Goal: Communication & Community: Share content

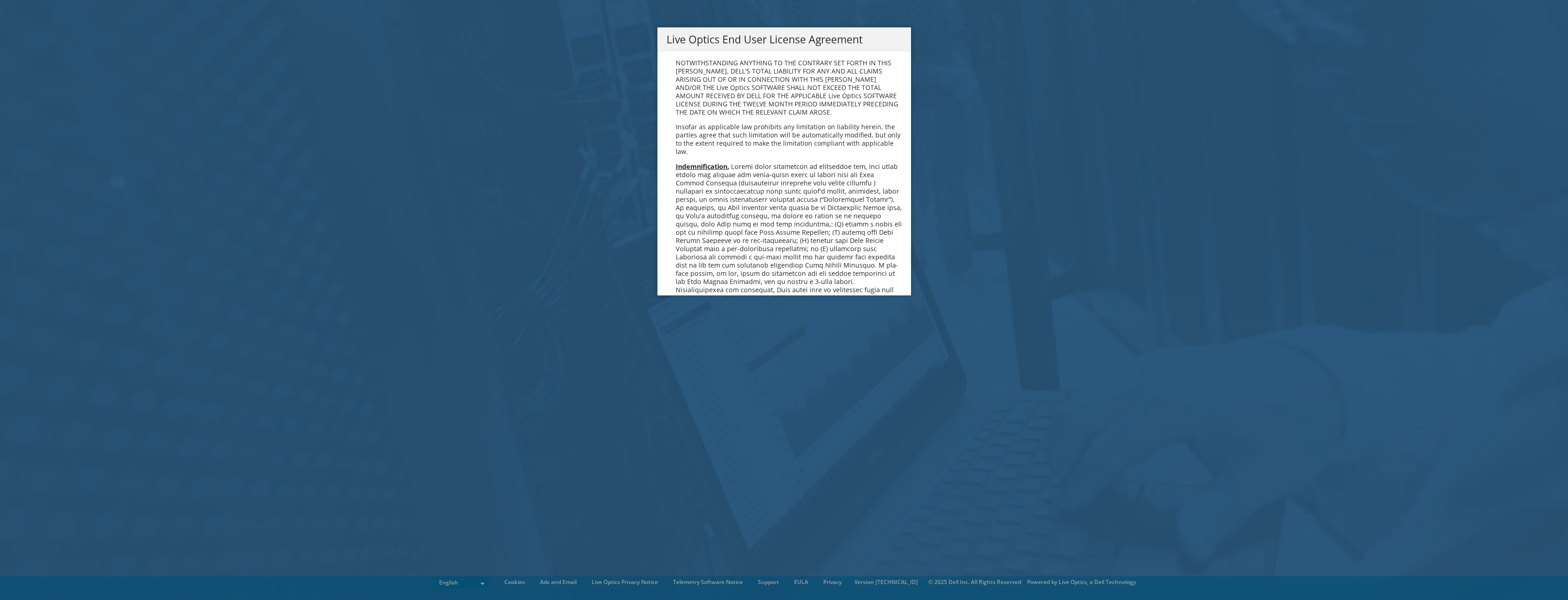
scroll to position [3453, 0]
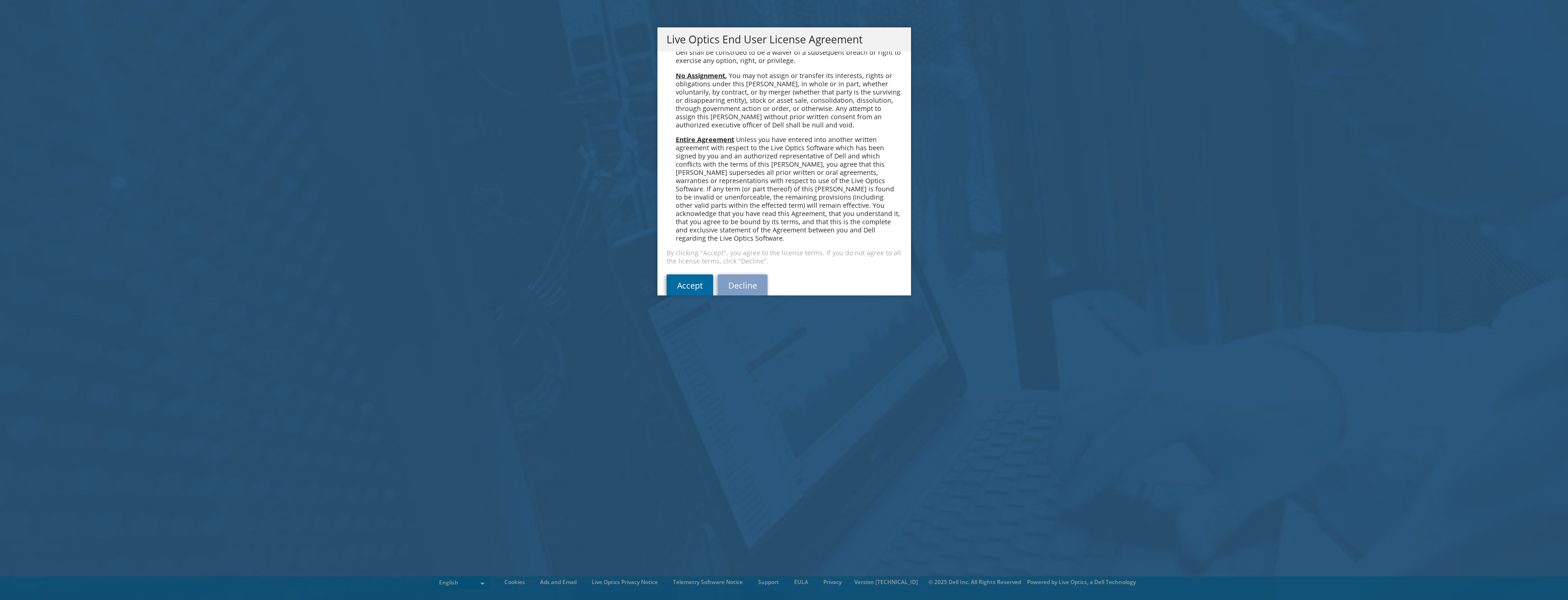
click at [686, 275] on link "Accept" at bounding box center [690, 286] width 47 height 22
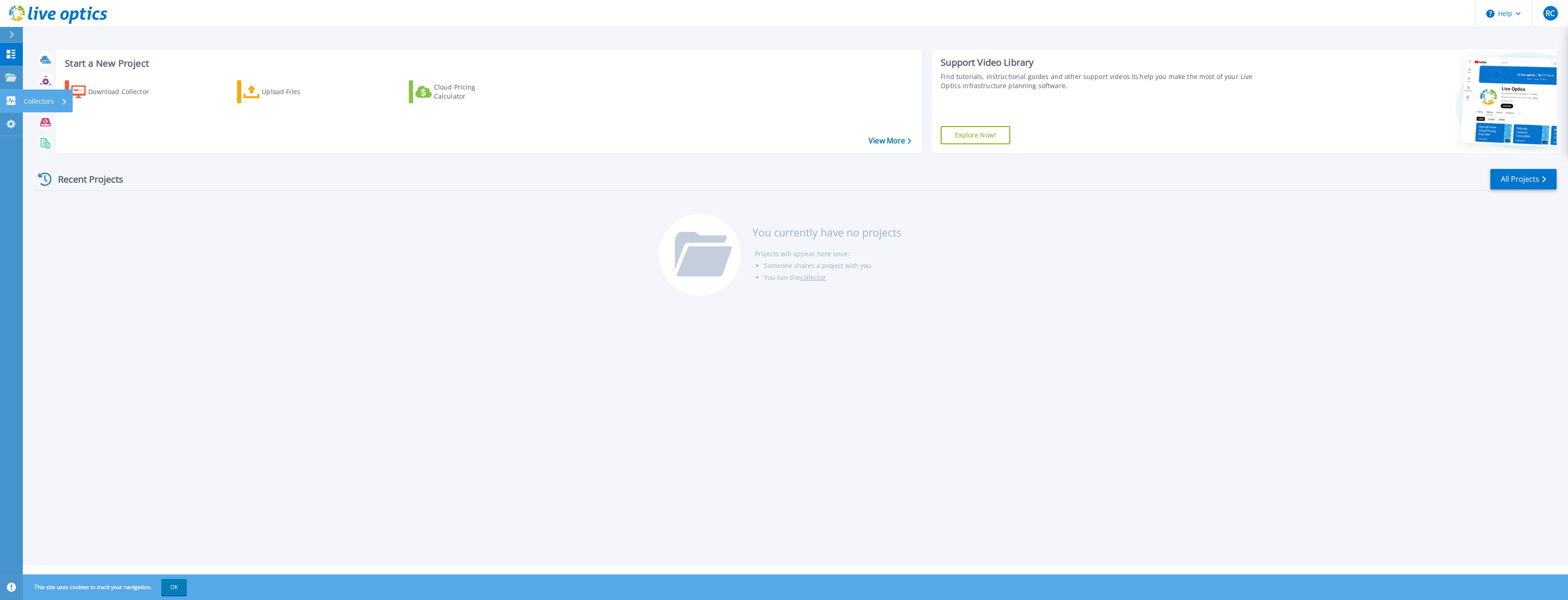
click at [2, 99] on link "Collectors Collectors" at bounding box center [11, 101] width 23 height 23
click at [211, 297] on div "Recent Projects All Projects You currently have no projects Projects will appea…" at bounding box center [796, 233] width 1521 height 144
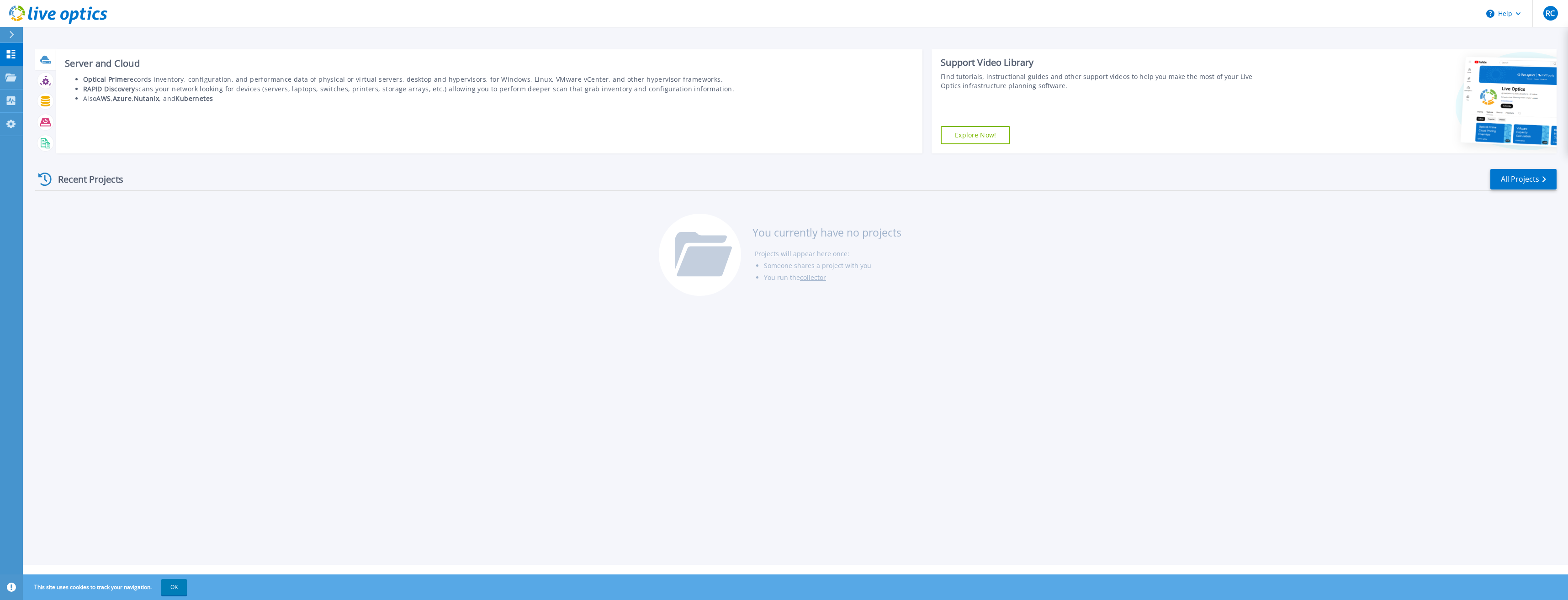
click at [47, 64] on icon at bounding box center [45, 59] width 10 height 10
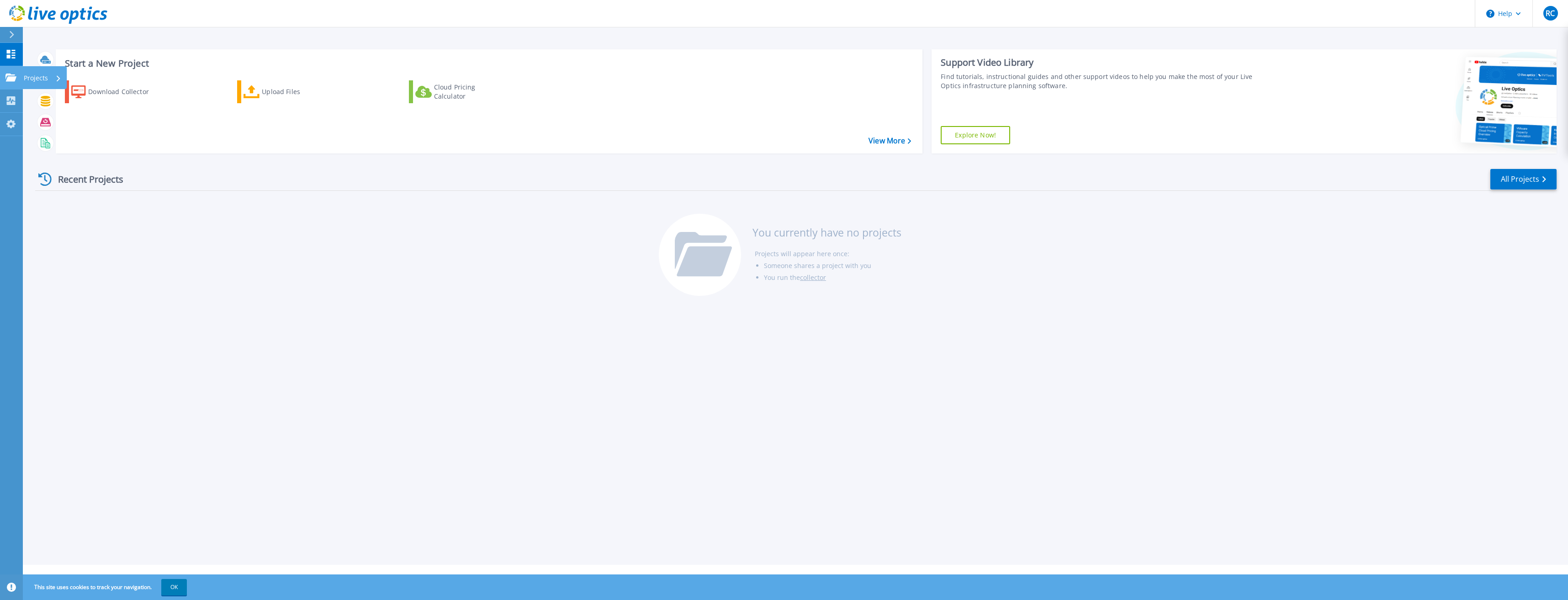
click at [11, 76] on icon at bounding box center [11, 77] width 11 height 8
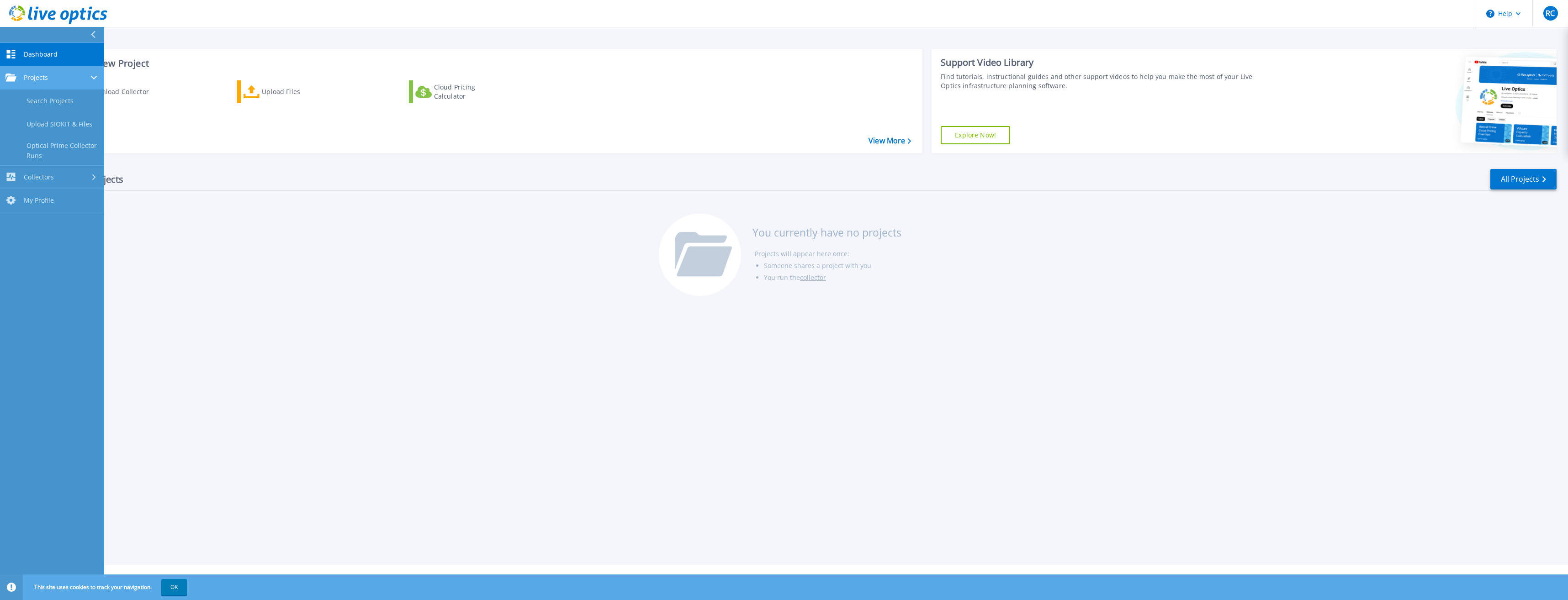
click at [42, 76] on span "Projects" at bounding box center [36, 77] width 24 height 8
click at [58, 79] on div "Projects" at bounding box center [52, 77] width 93 height 8
click at [225, 142] on div "Download Collector Upload Files Cloud Pricing Calculator" at bounding box center [488, 111] width 860 height 76
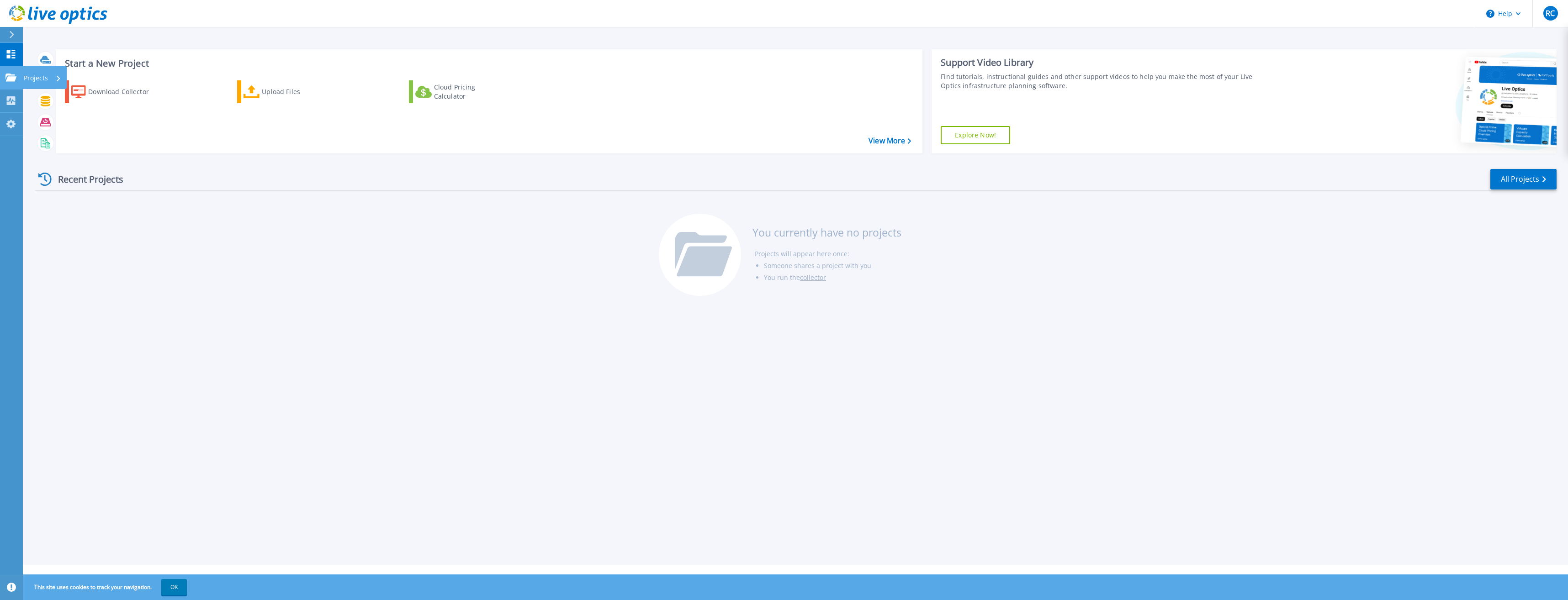
click at [57, 77] on icon at bounding box center [58, 79] width 4 height 6
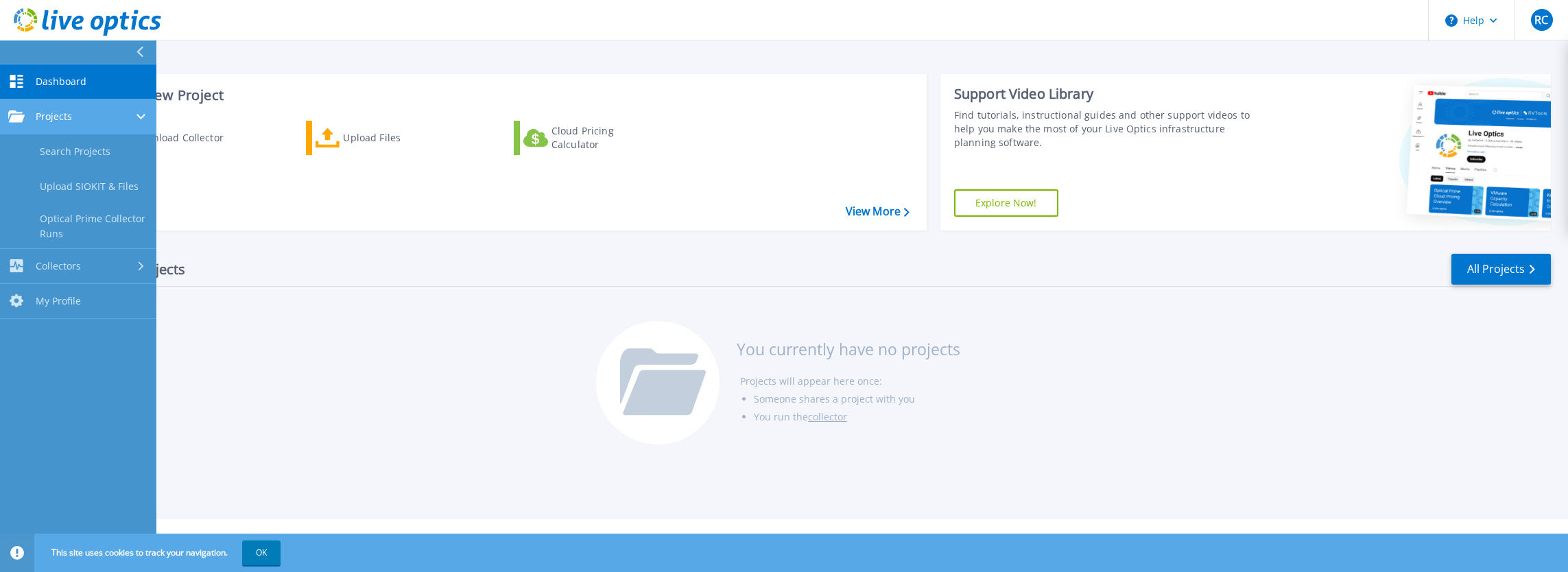
click at [141, 108] on link "Projects Projects" at bounding box center [78, 117] width 157 height 35
click at [139, 52] on icon at bounding box center [139, 53] width 6 height 11
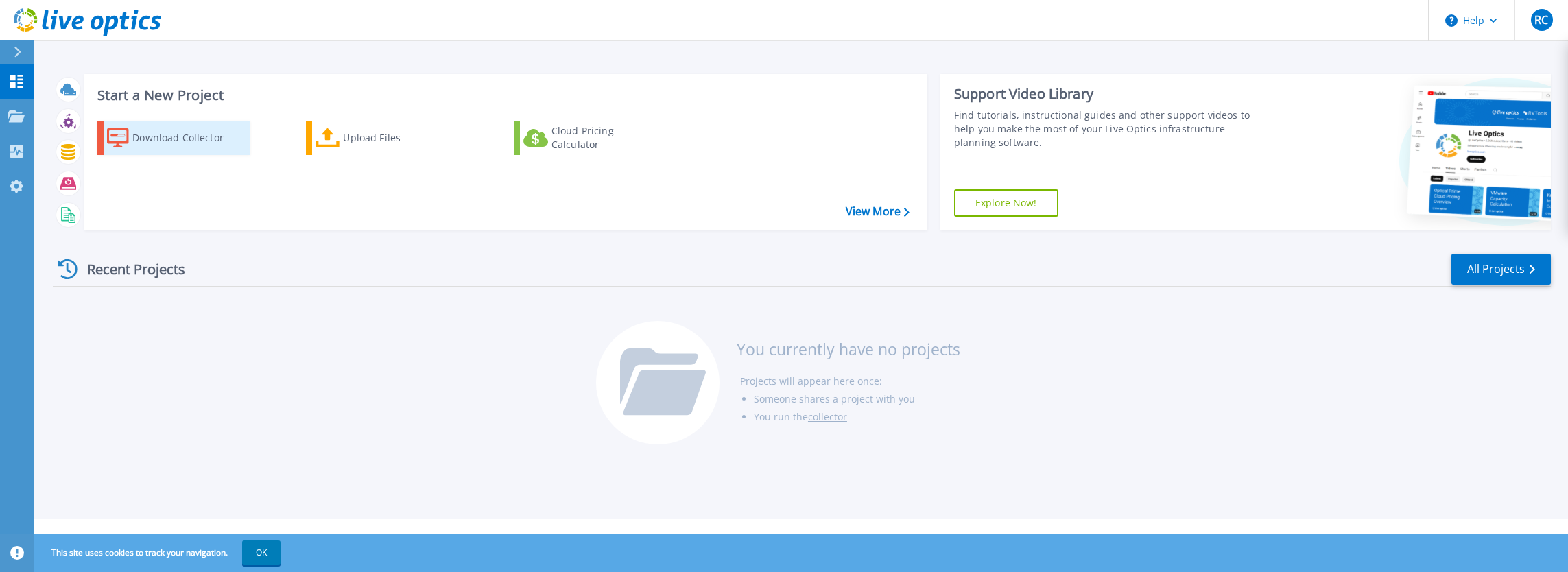
click at [172, 137] on div "Download Collector" at bounding box center [187, 138] width 110 height 28
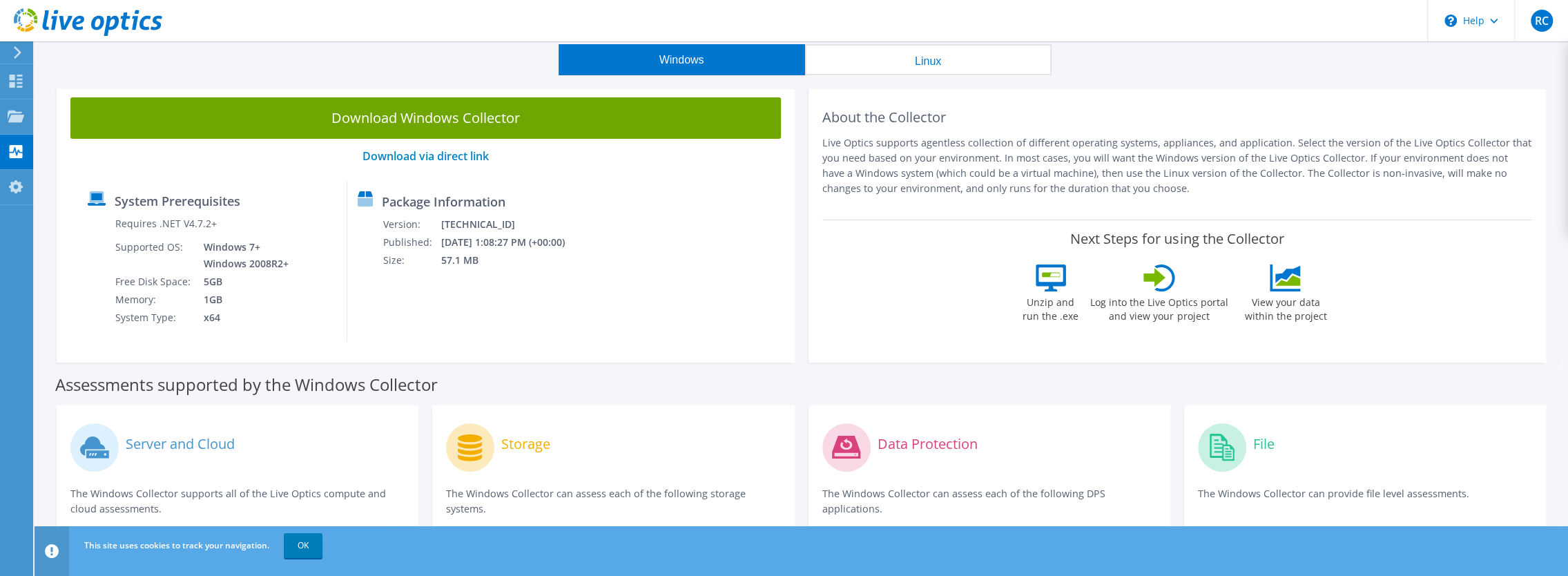
scroll to position [69, 0]
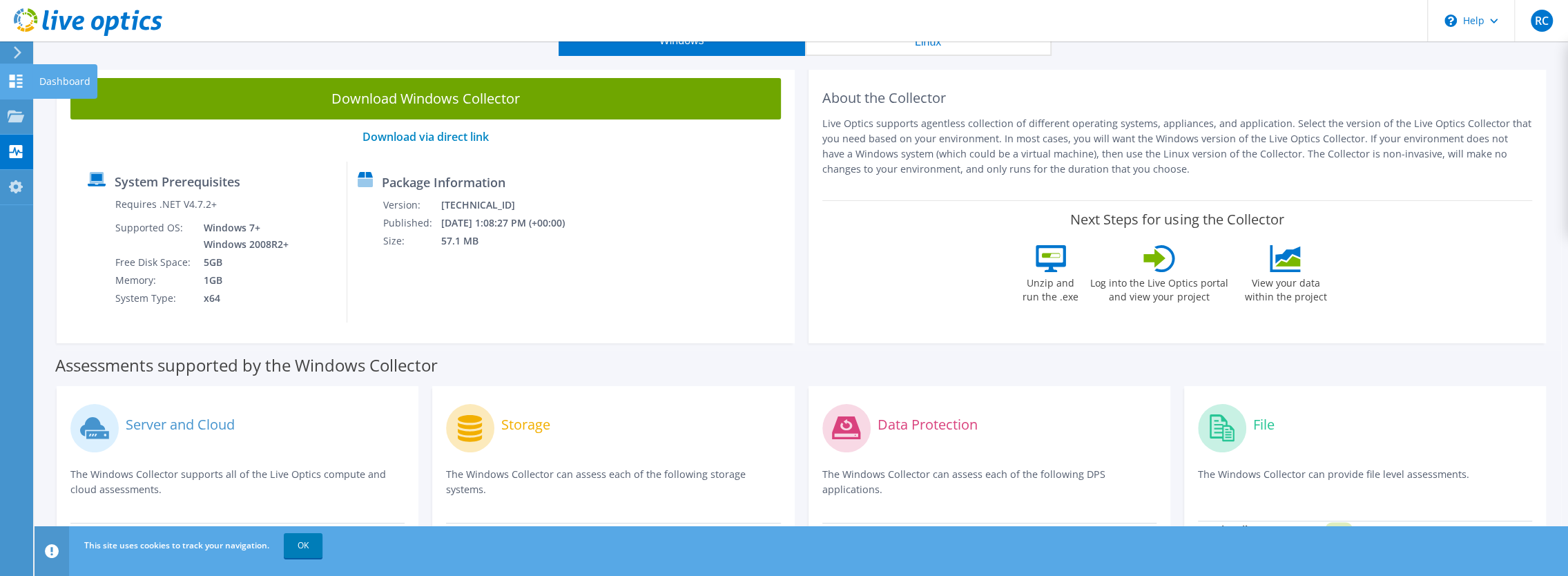
click at [68, 75] on div "Dashboard" at bounding box center [65, 81] width 65 height 34
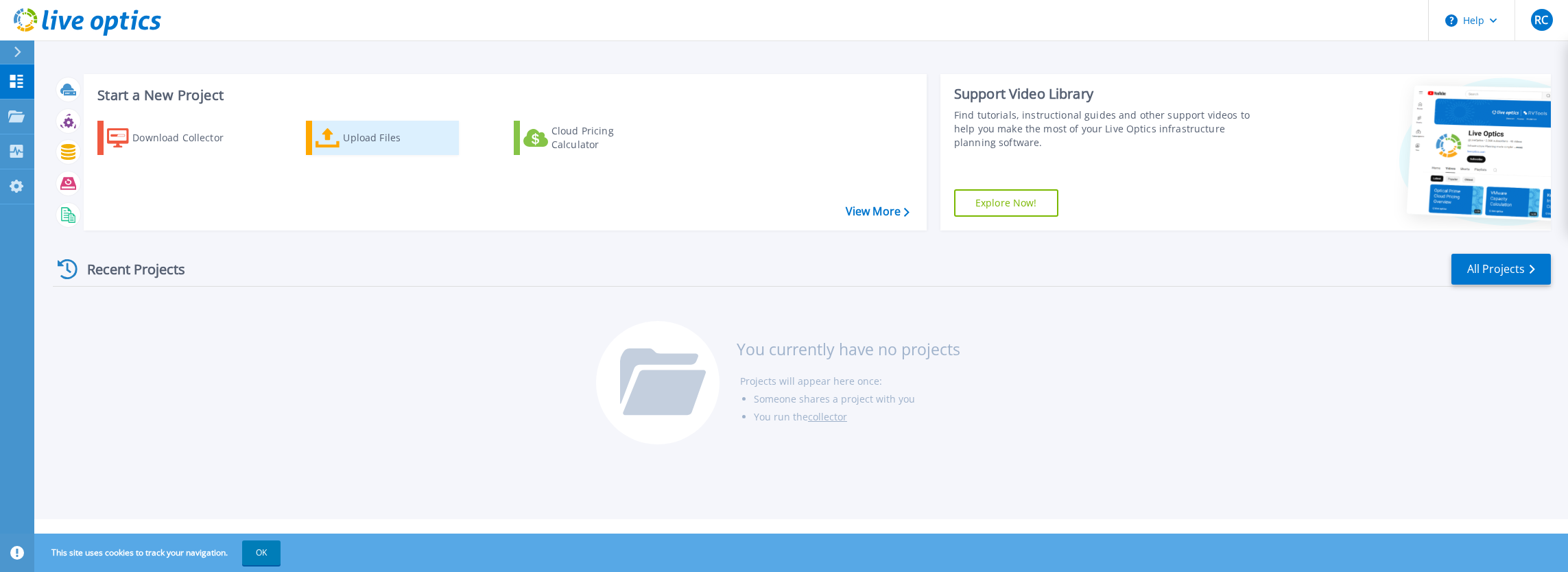
click at [351, 146] on div "Upload Files" at bounding box center [398, 138] width 110 height 28
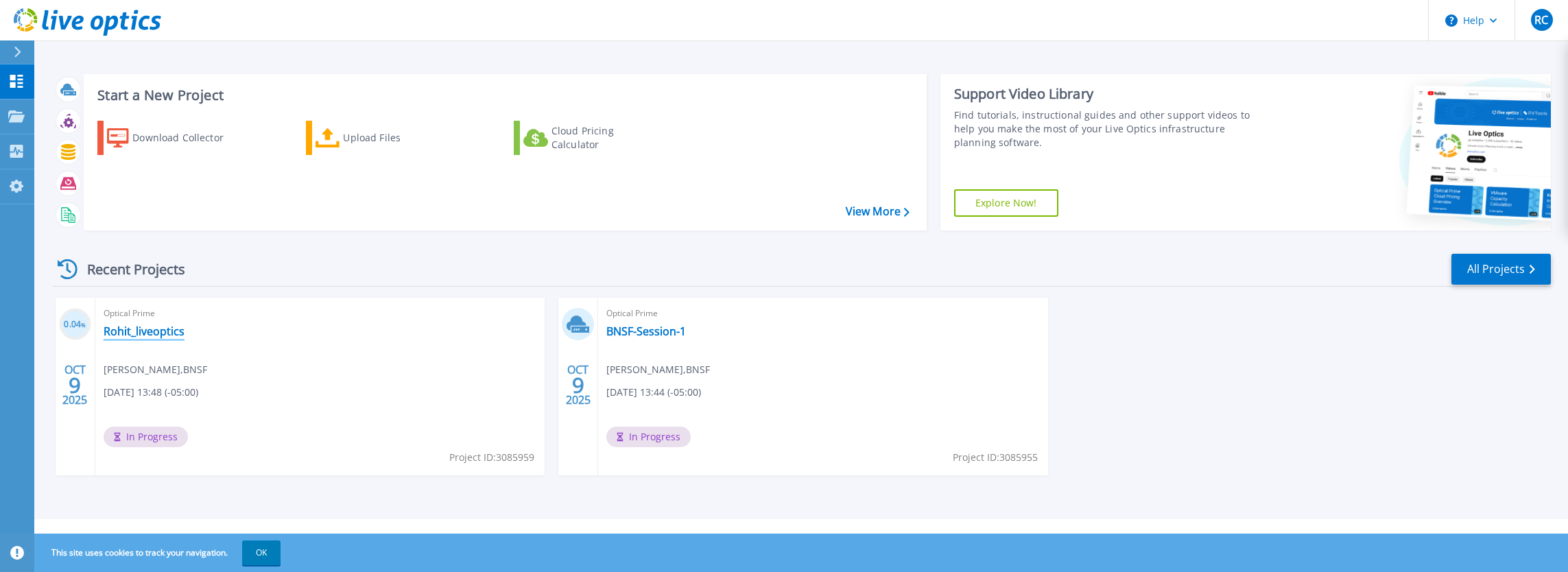
click at [162, 330] on link "Rohit_liveoptics" at bounding box center [144, 331] width 81 height 14
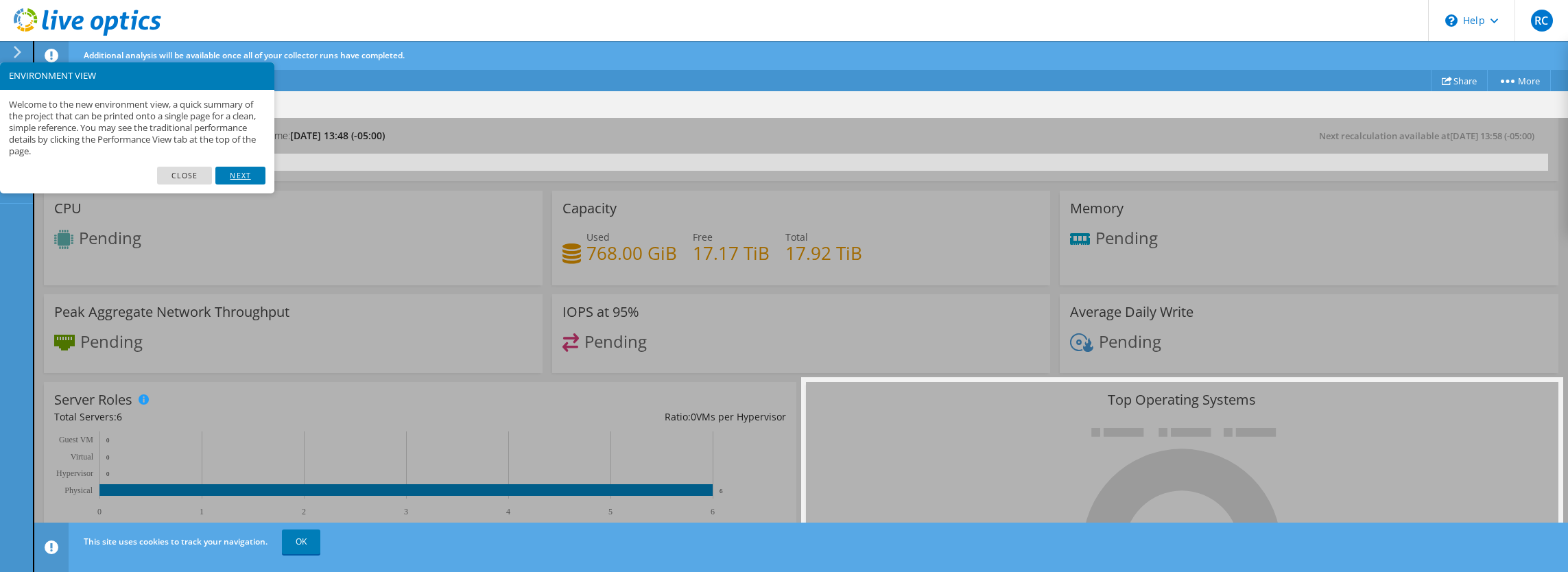
click at [247, 173] on link "Next" at bounding box center [240, 175] width 50 height 18
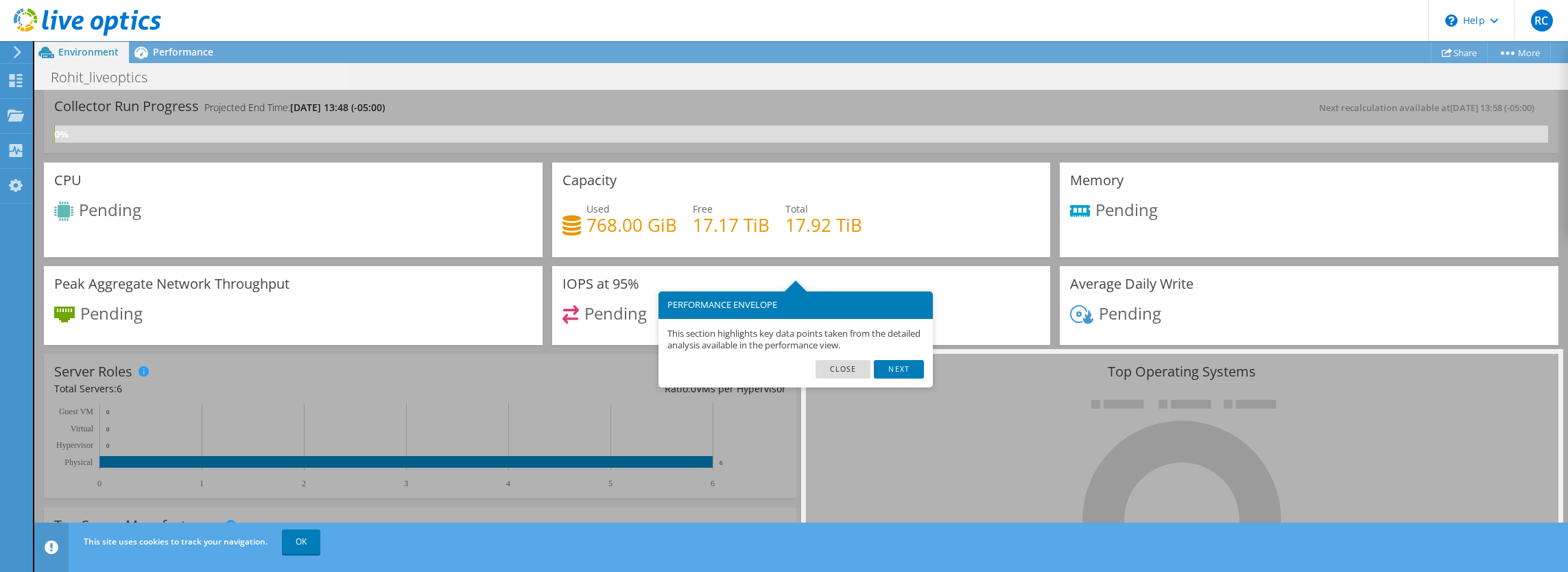
scroll to position [68, 0]
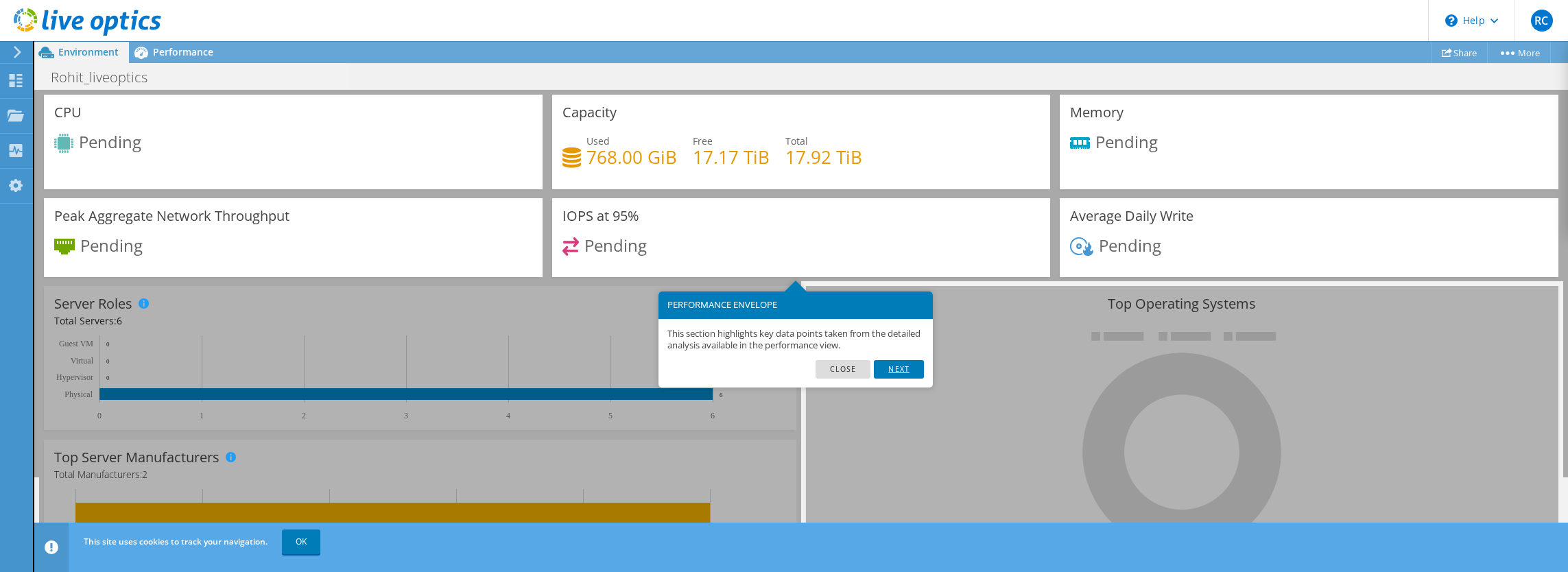
click at [905, 369] on link "Next" at bounding box center [898, 368] width 50 height 18
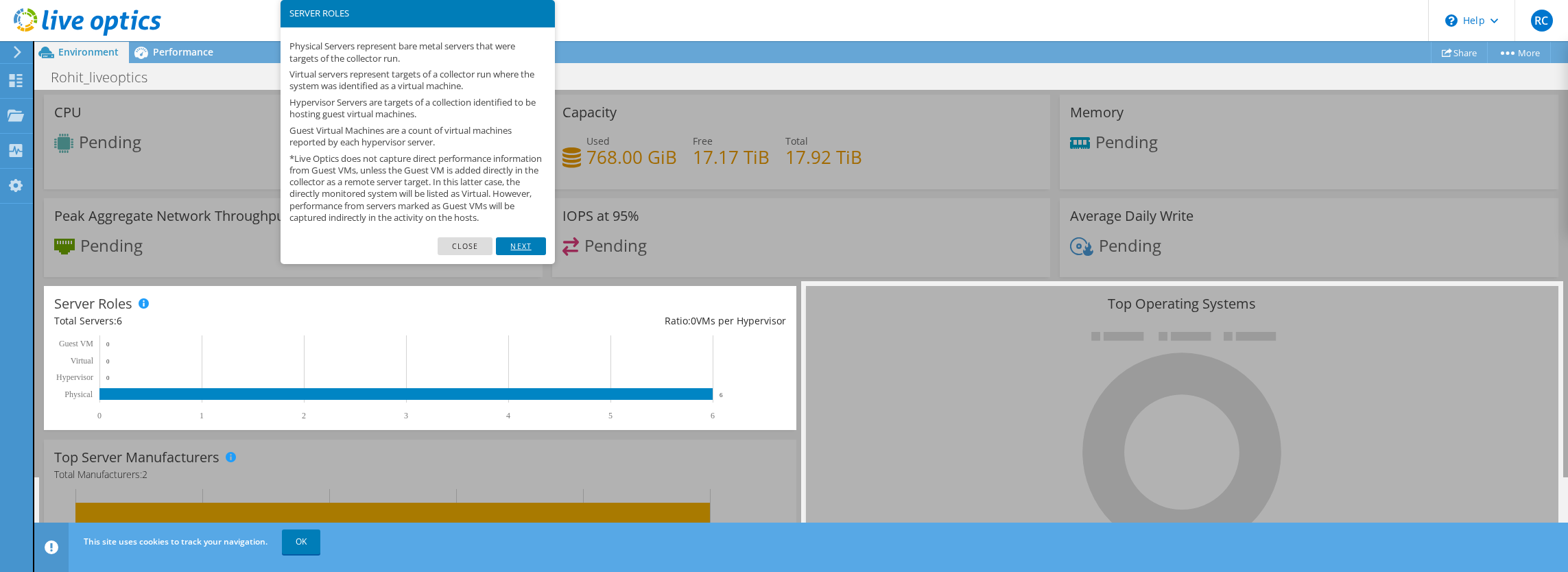
click at [536, 256] on link "Next" at bounding box center [521, 245] width 50 height 18
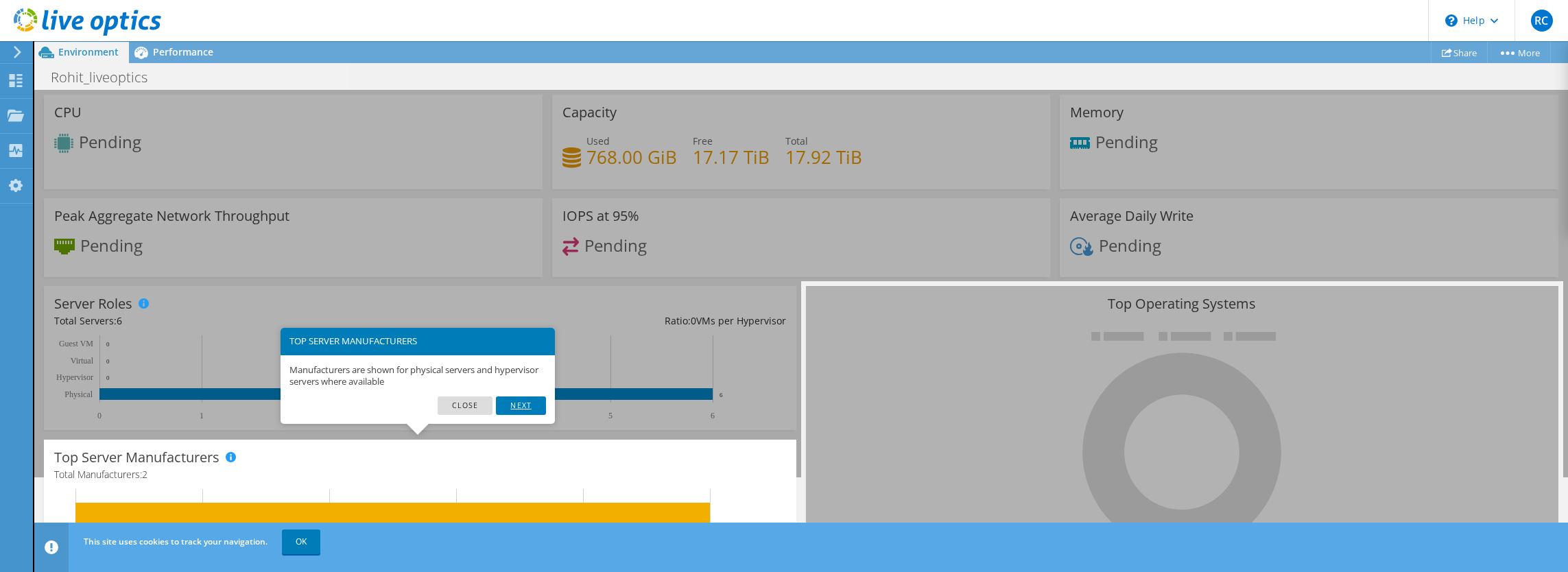
click at [527, 407] on link "Next" at bounding box center [521, 405] width 50 height 18
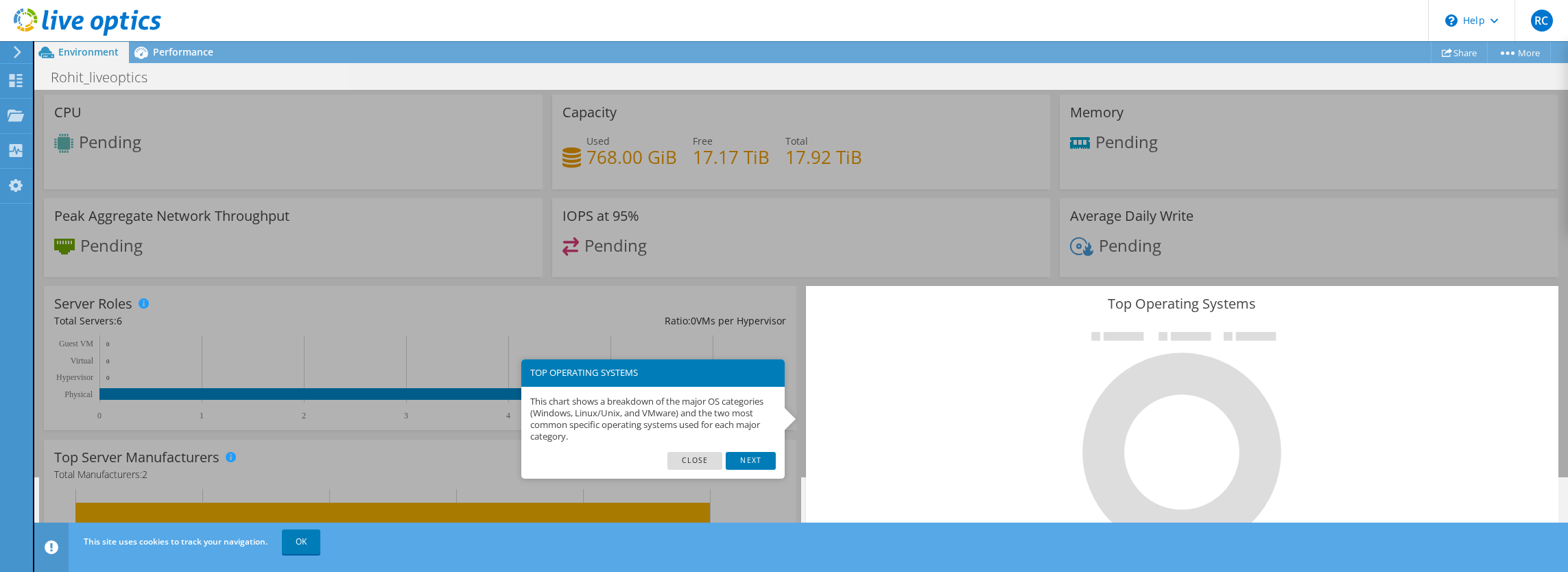
scroll to position [192, 0]
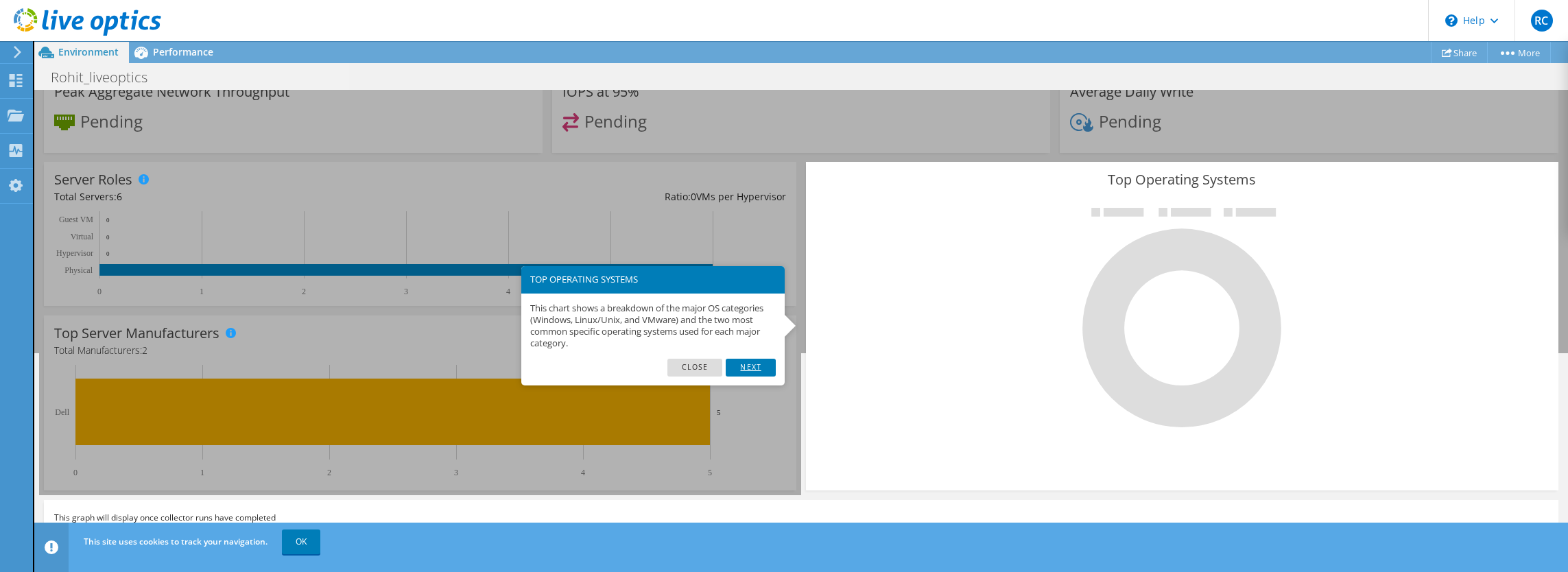
click at [753, 371] on link "Next" at bounding box center [751, 367] width 50 height 18
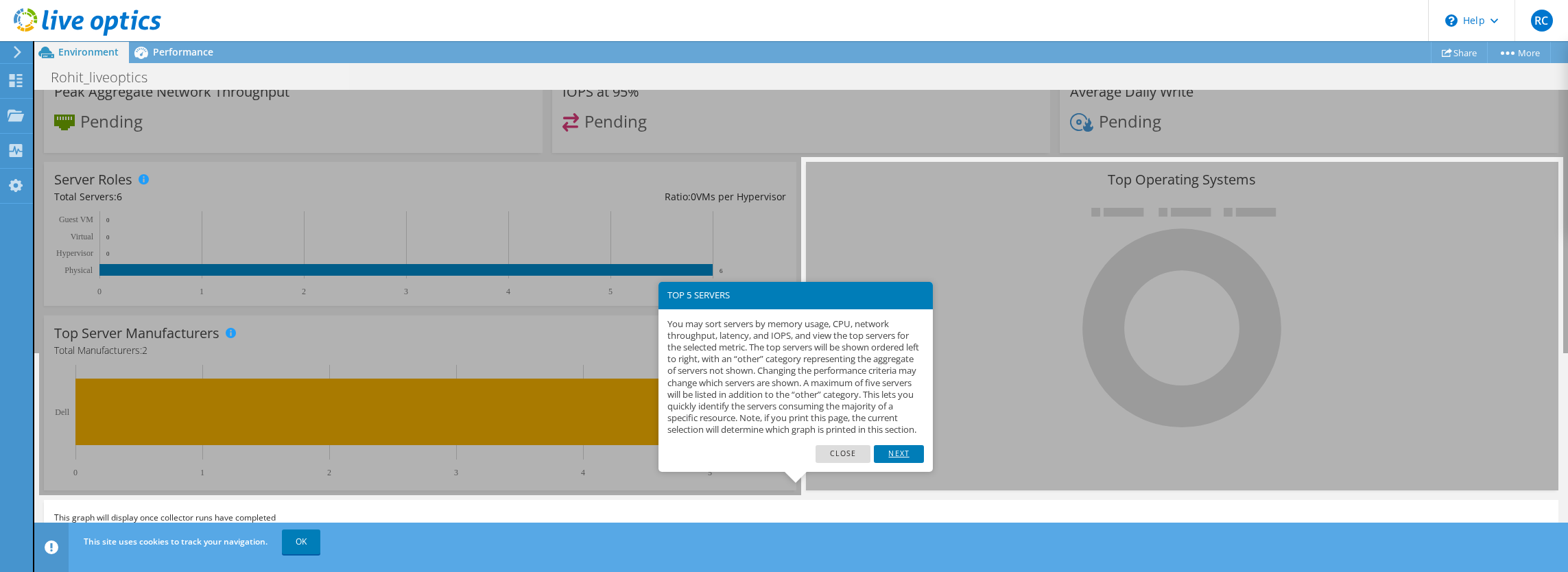
click at [921, 463] on link "Next" at bounding box center [898, 454] width 50 height 18
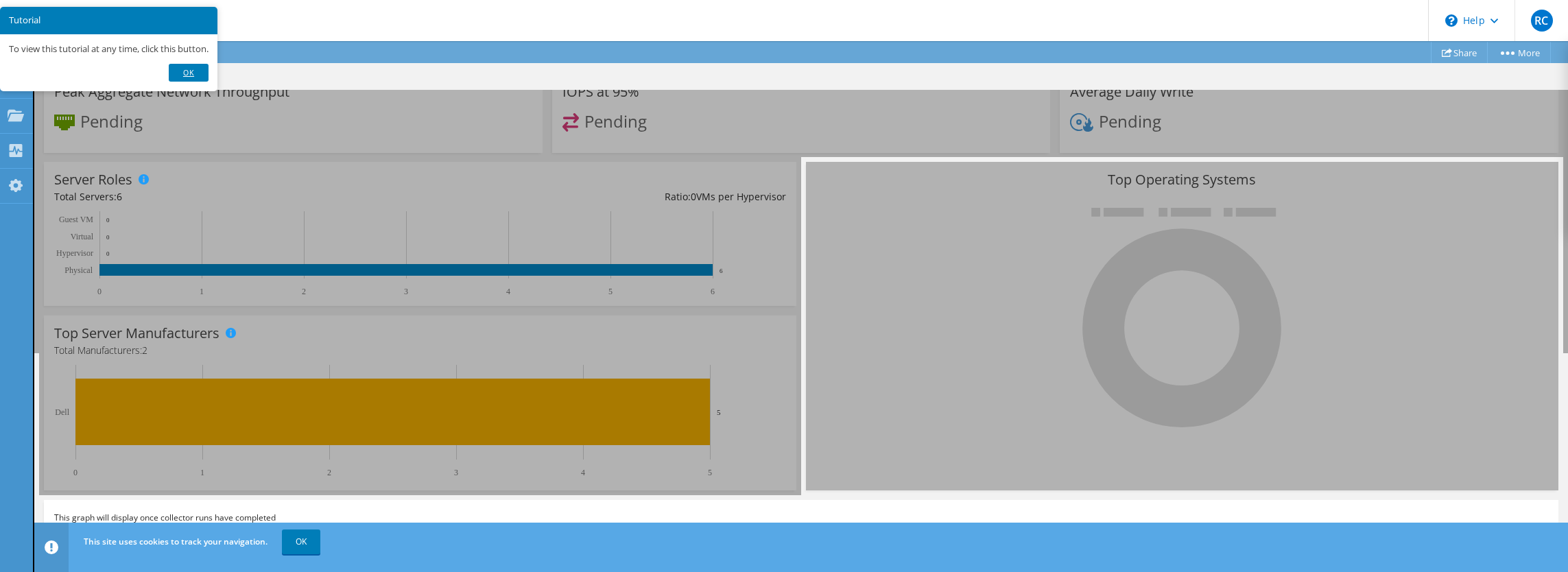
click at [193, 77] on link "Ok" at bounding box center [188, 72] width 40 height 18
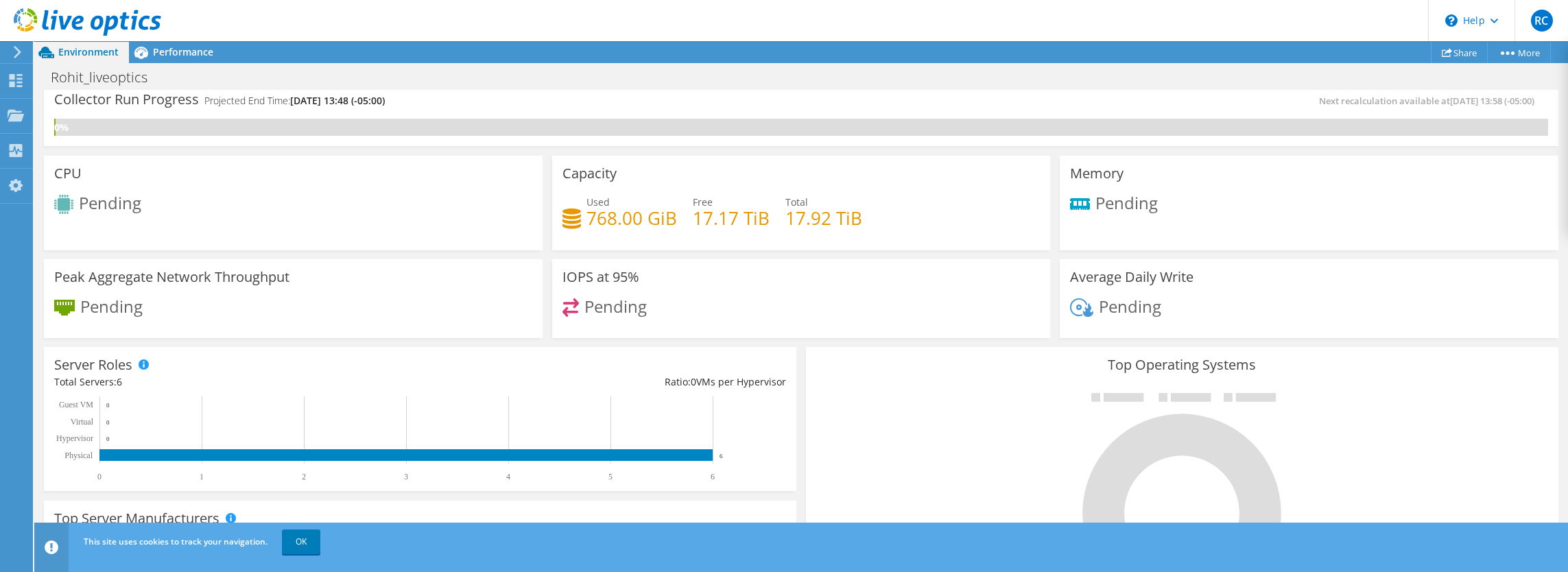
scroll to position [0, 0]
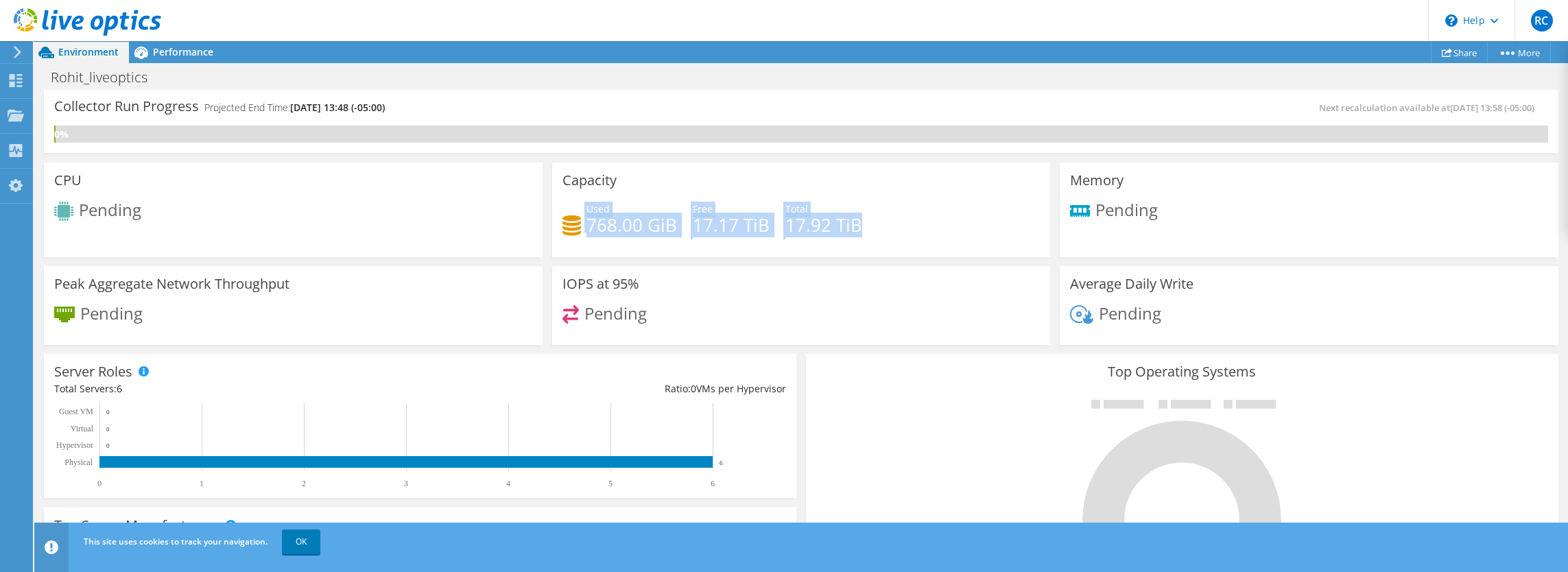
drag, startPoint x: 916, startPoint y: 228, endPoint x: 552, endPoint y: 229, distance: 364.0
click at [552, 229] on div "Capacity Used 768.00 GiB Free 17.17 TiB Total 17.92 TiB" at bounding box center [802, 209] width 499 height 95
click at [890, 195] on div "Capacity Used 768.00 GiB Free 17.17 TiB Total 17.92 TiB" at bounding box center [802, 209] width 499 height 95
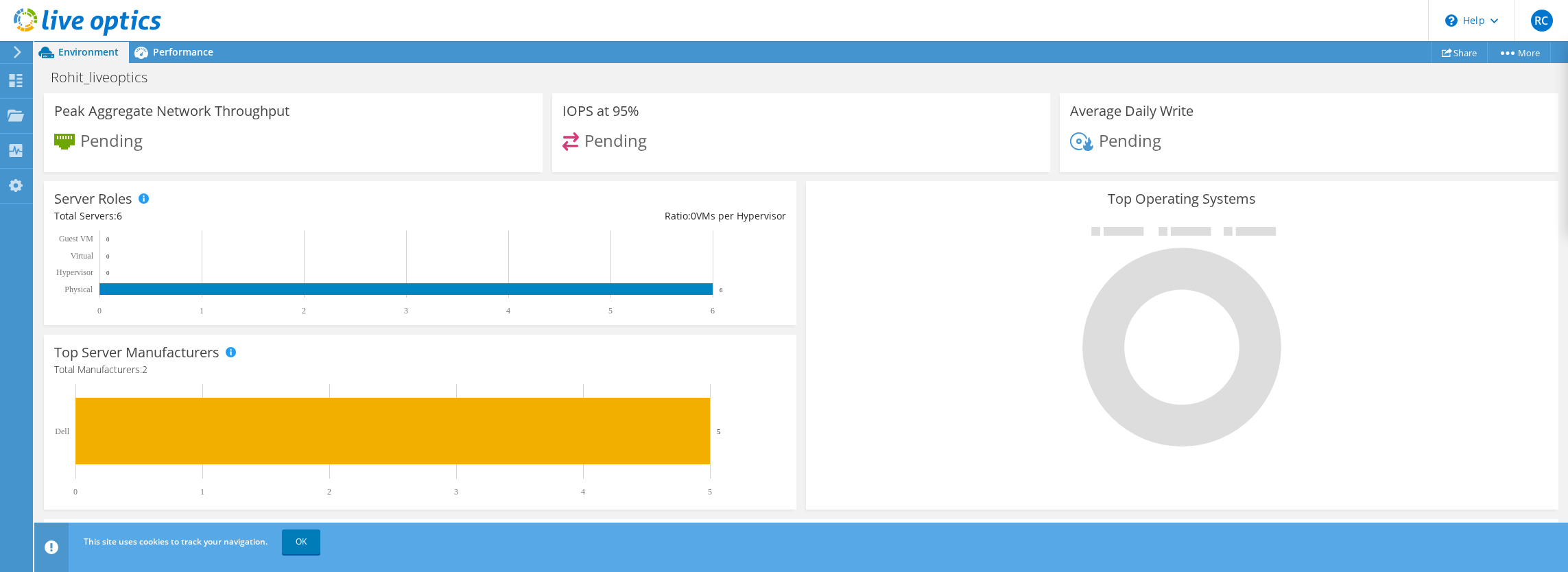
scroll to position [192, 0]
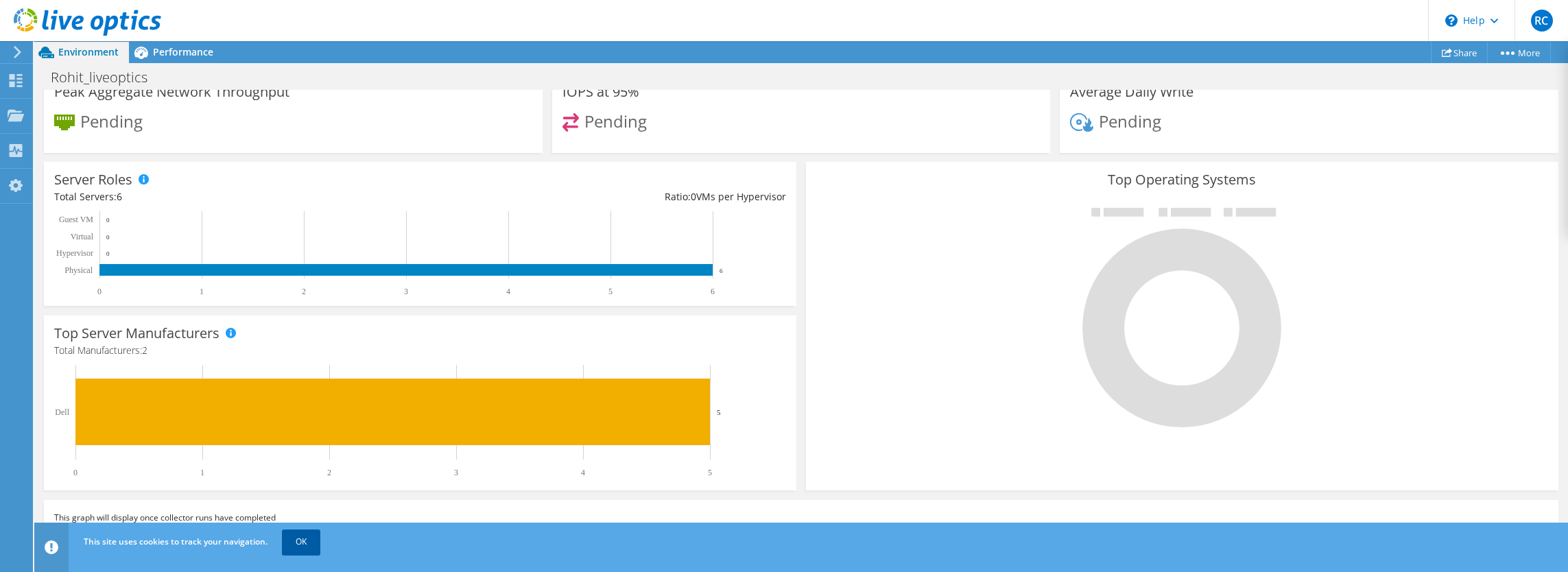
drag, startPoint x: 327, startPoint y: 543, endPoint x: 303, endPoint y: 545, distance: 24.1
click at [303, 545] on span "OK" at bounding box center [303, 542] width 50 height 12
click at [303, 545] on link "OK" at bounding box center [302, 542] width 39 height 25
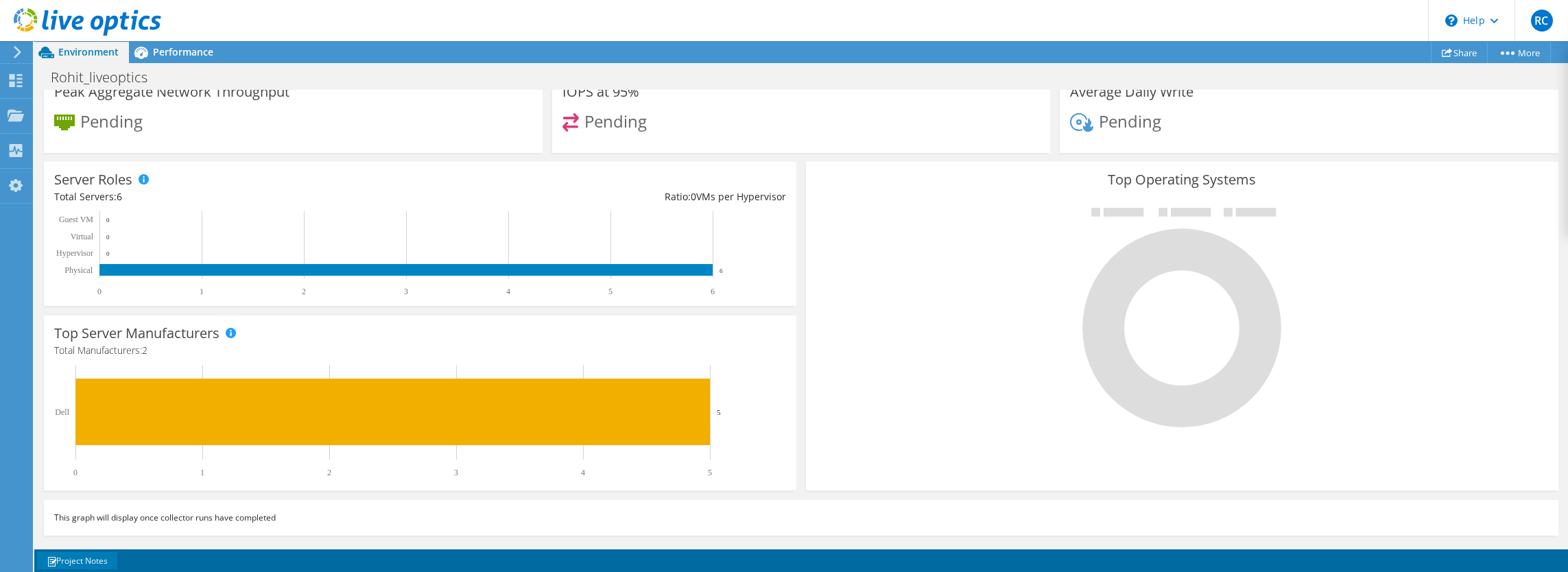
click at [53, 557] on span at bounding box center [52, 562] width 9 height 9
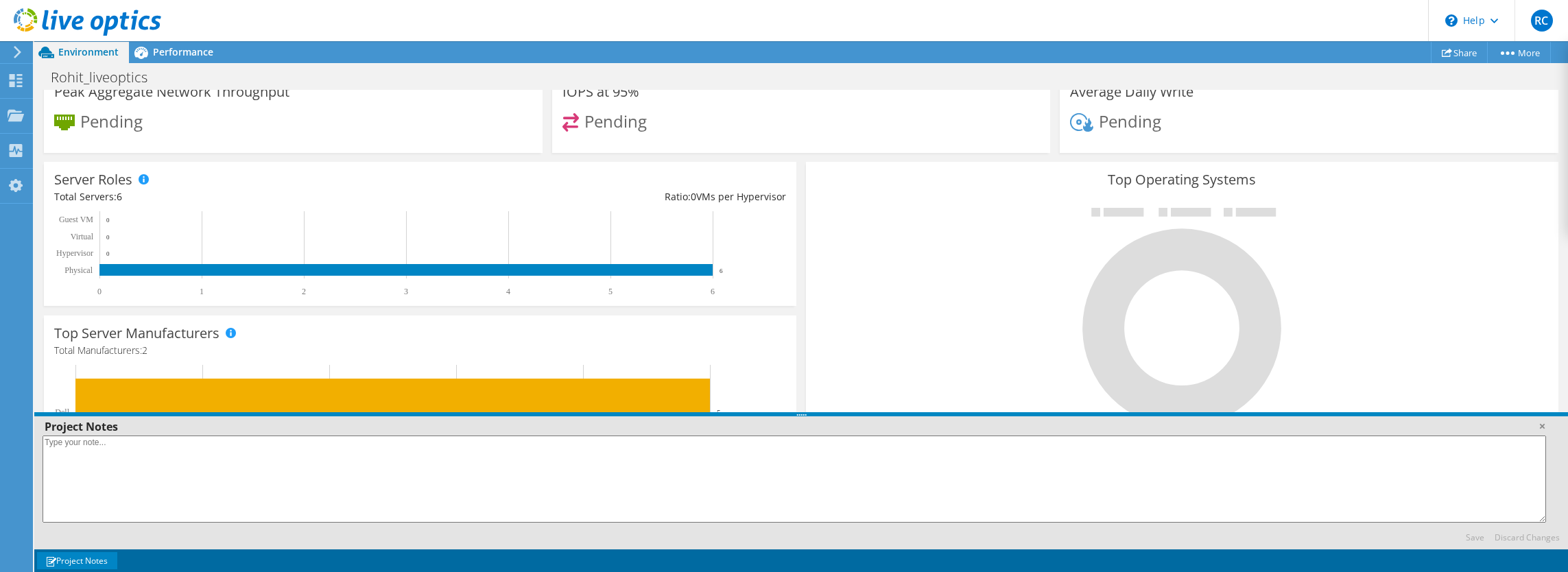
click at [53, 557] on span at bounding box center [52, 562] width 9 height 9
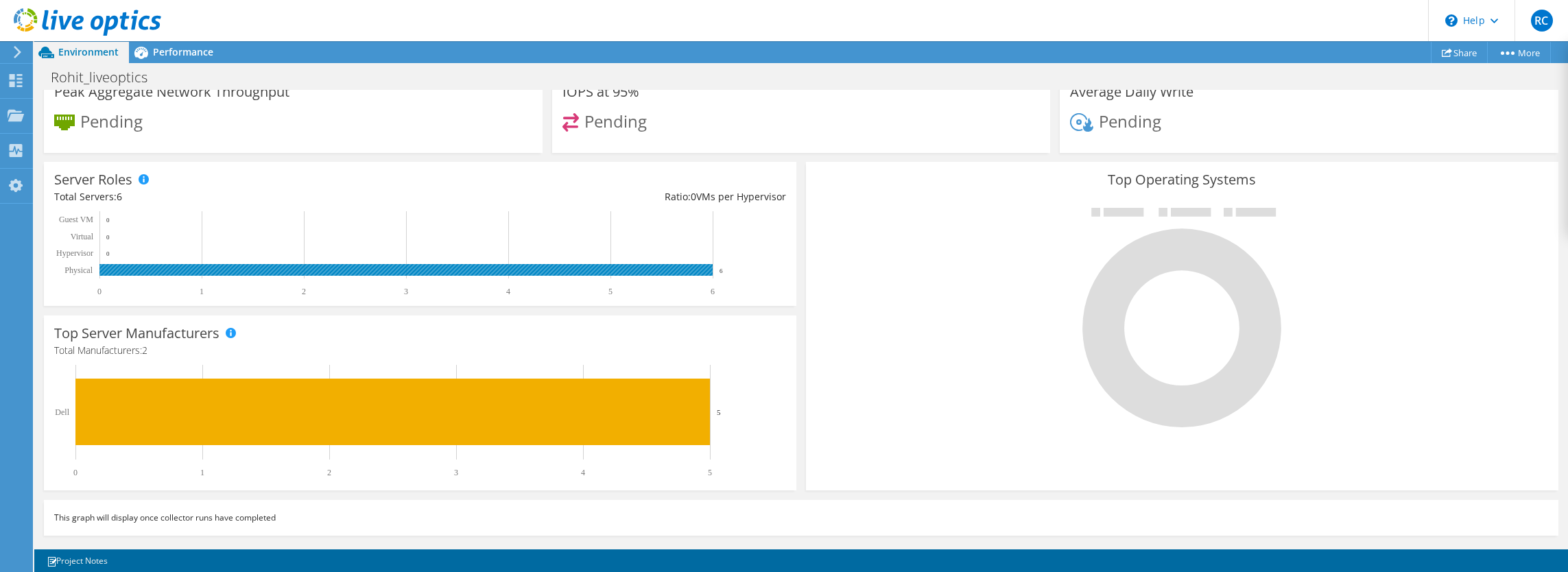
click at [117, 271] on rect at bounding box center [406, 269] width 613 height 12
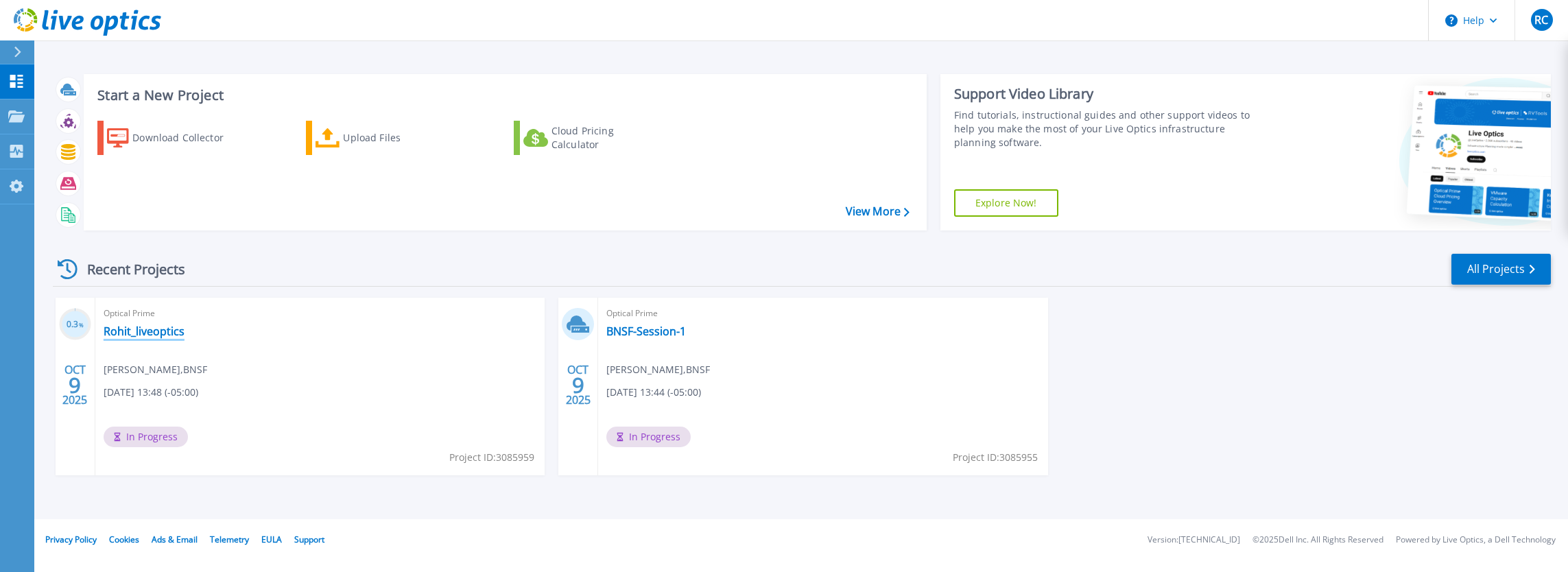
click at [157, 337] on link "Rohit_liveoptics" at bounding box center [144, 331] width 81 height 14
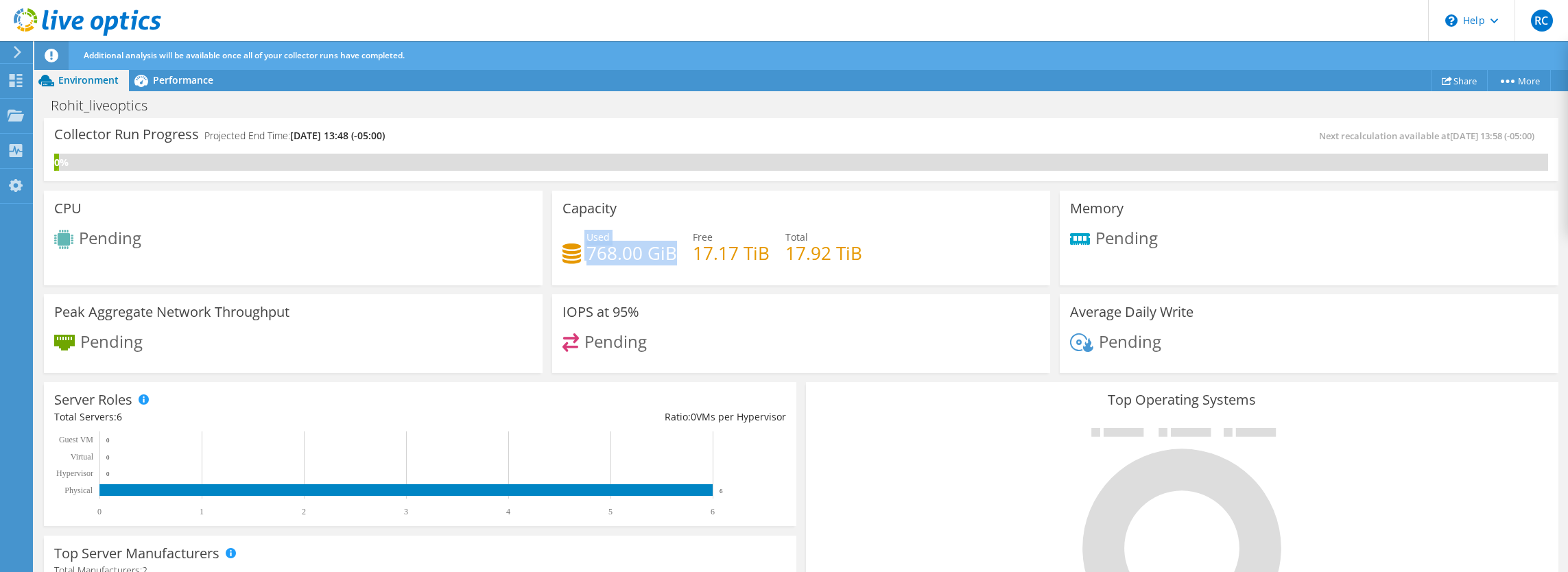
drag, startPoint x: 670, startPoint y: 256, endPoint x: 579, endPoint y: 256, distance: 91.0
click at [579, 256] on div "Used 768.00 GiB" at bounding box center [620, 244] width 114 height 30
click at [645, 264] on div "Used 768.00 GiB Free 17.17 TiB Total 17.92 TiB" at bounding box center [802, 252] width 478 height 44
drag, startPoint x: 678, startPoint y: 262, endPoint x: 583, endPoint y: 253, distance: 95.4
click at [583, 253] on div "Used 768.00 GiB Free 17.17 TiB Total 17.92 TiB" at bounding box center [802, 252] width 478 height 44
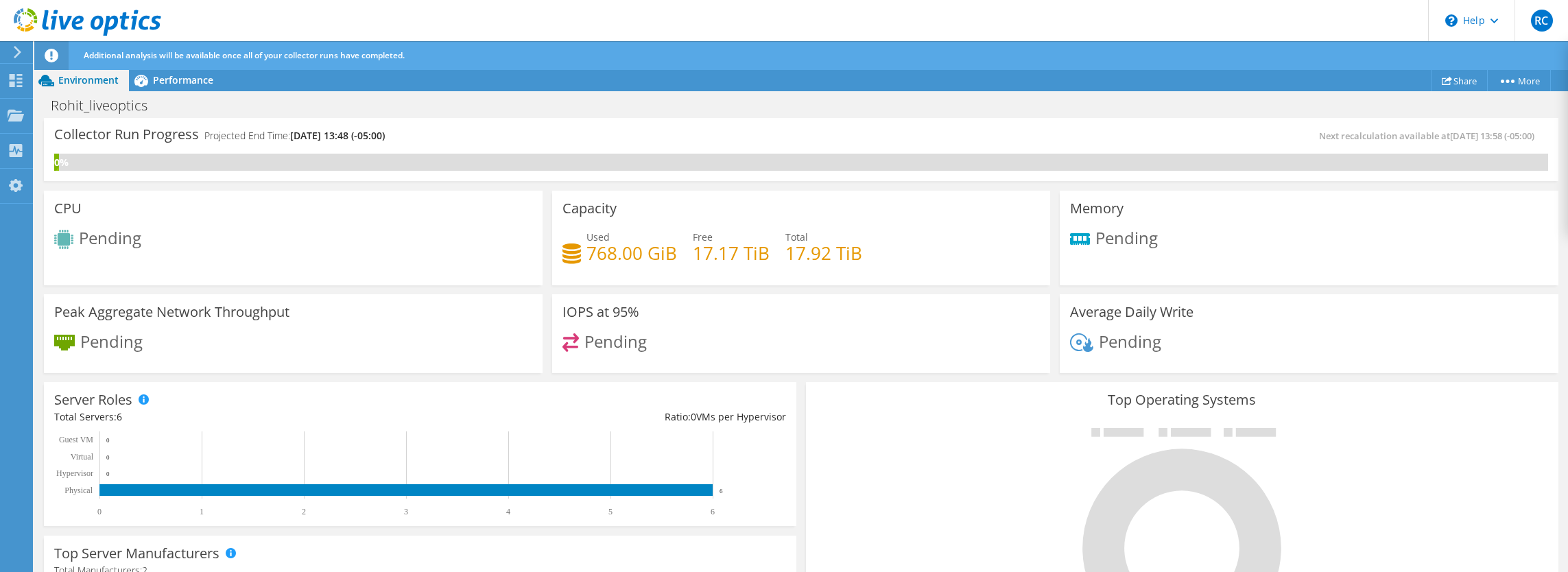
drag, startPoint x: 583, startPoint y: 253, endPoint x: 703, endPoint y: 278, distance: 122.6
click at [703, 278] on div "Capacity Used 768.00 GiB Free 17.17 TiB Total 17.92 TiB" at bounding box center [802, 238] width 499 height 95
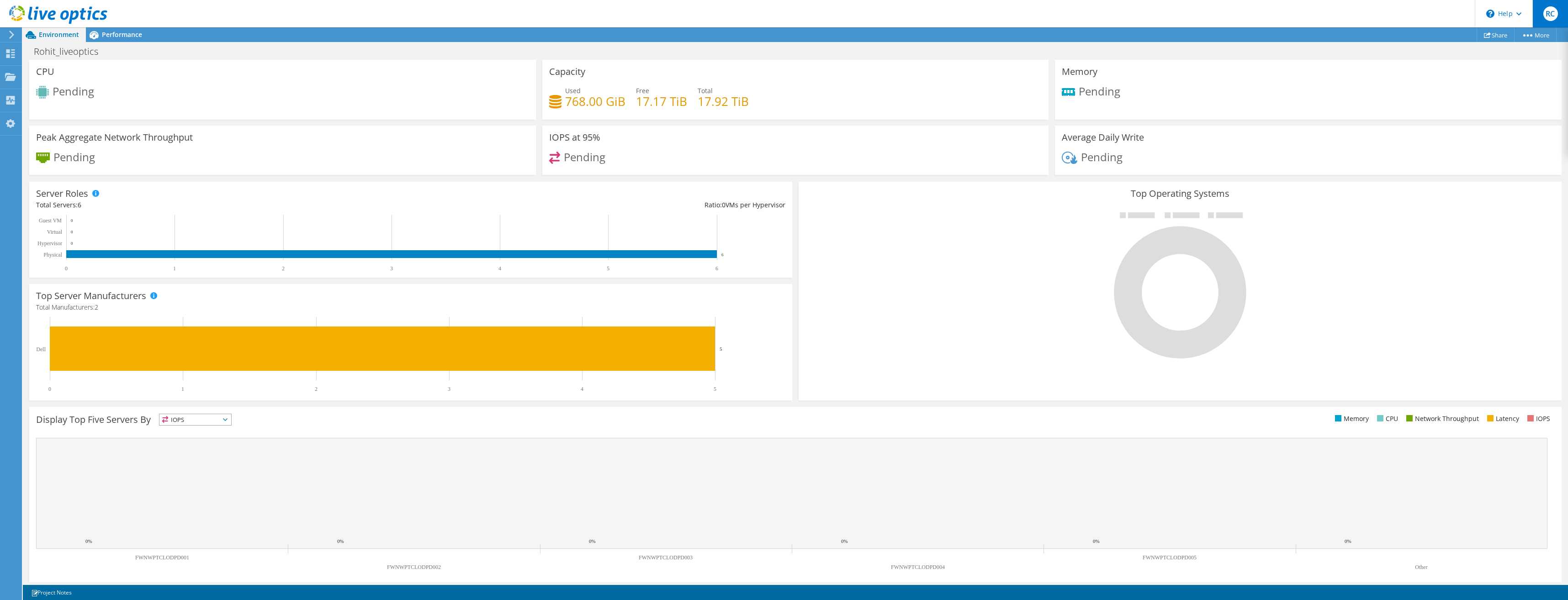
click at [1044, 18] on span "RC" at bounding box center [1551, 14] width 15 height 15
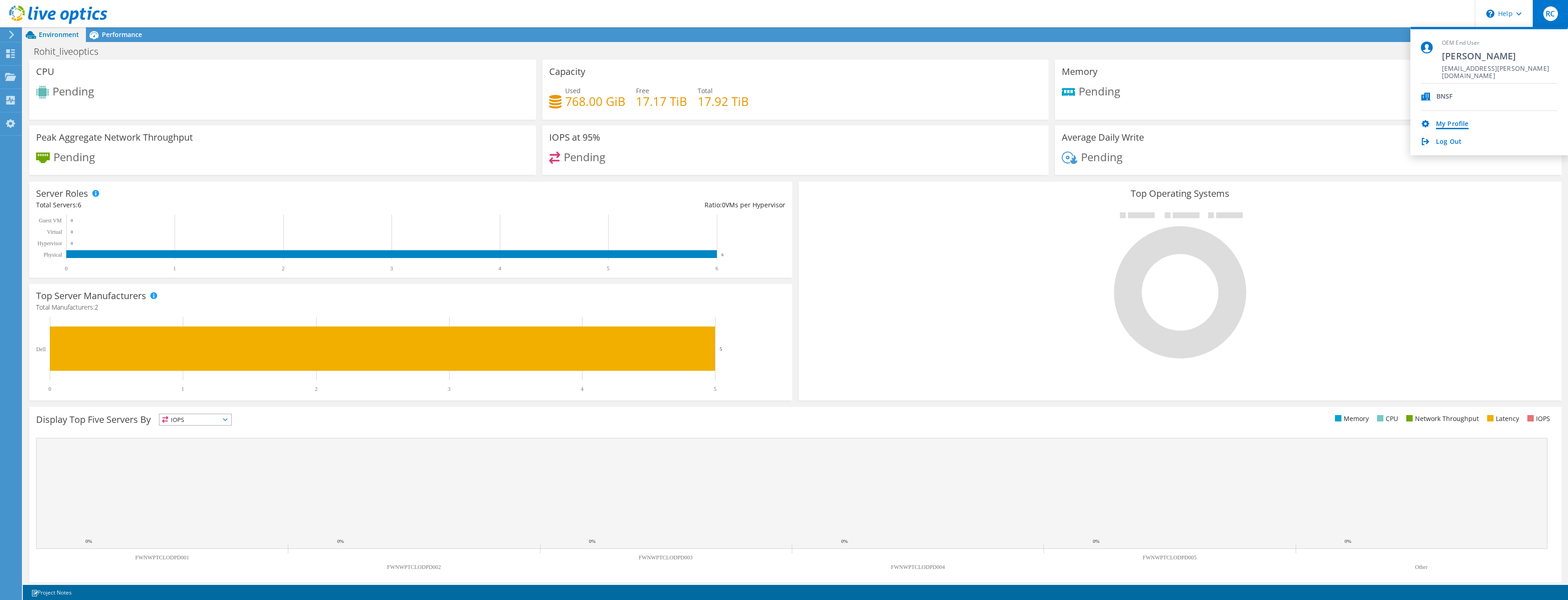
click at [1044, 127] on link "My Profile" at bounding box center [1452, 125] width 33 height 9
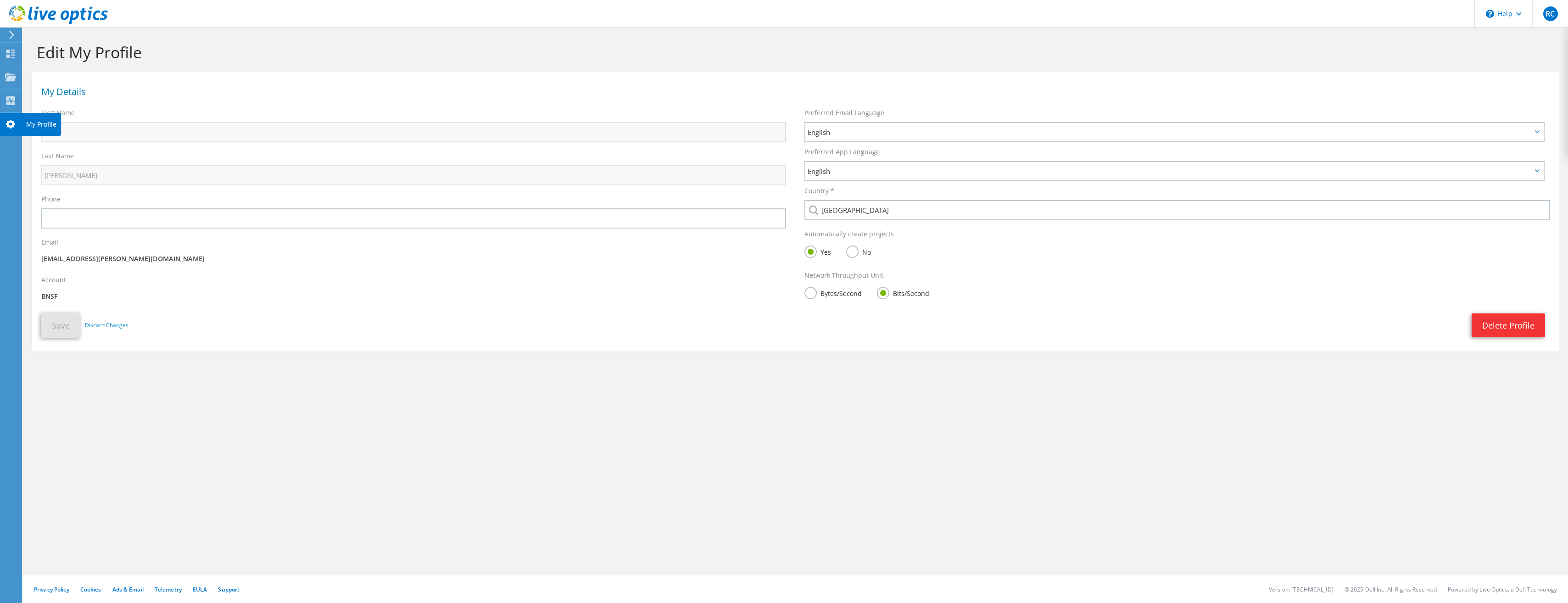
click at [0, 126] on html "RC OEM End User [PERSON_NAME] [EMAIL_ADDRESS][PERSON_NAME][DOMAIN_NAME] BNSF My…" at bounding box center [784, 301] width 1568 height 603
click at [1509, 12] on div "\n Help" at bounding box center [1503, 14] width 58 height 28
click at [1545, 15] on span "RC" at bounding box center [1551, 14] width 15 height 15
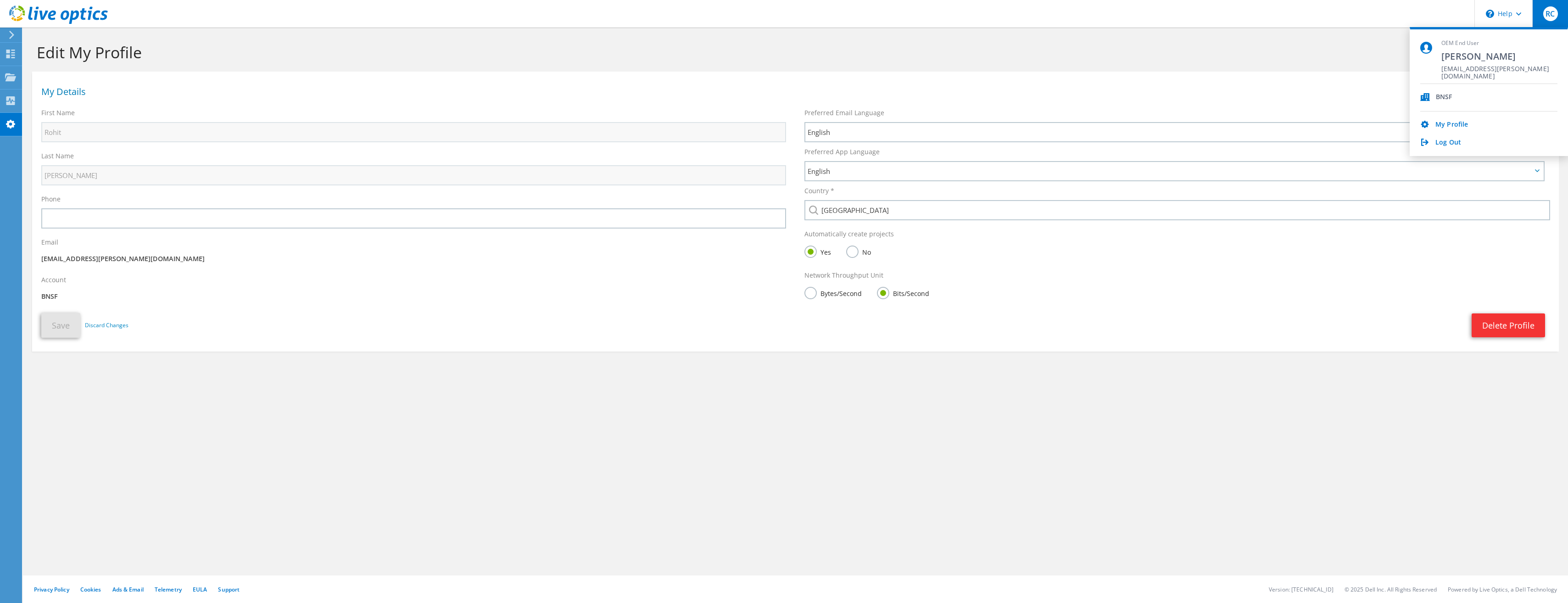
click at [1429, 96] on icon at bounding box center [1425, 97] width 10 height 8
click at [1473, 61] on span "[PERSON_NAME]" at bounding box center [1499, 56] width 116 height 12
drag, startPoint x: 1435, startPoint y: 49, endPoint x: 1423, endPoint y: 48, distance: 12.0
click at [1423, 48] on div "OEM End User Rohit Chirumamilla Rohit.Chirumamilla@BNSF.com" at bounding box center [1488, 62] width 137 height 44
click at [1423, 48] on icon at bounding box center [1425, 48] width 12 height 12
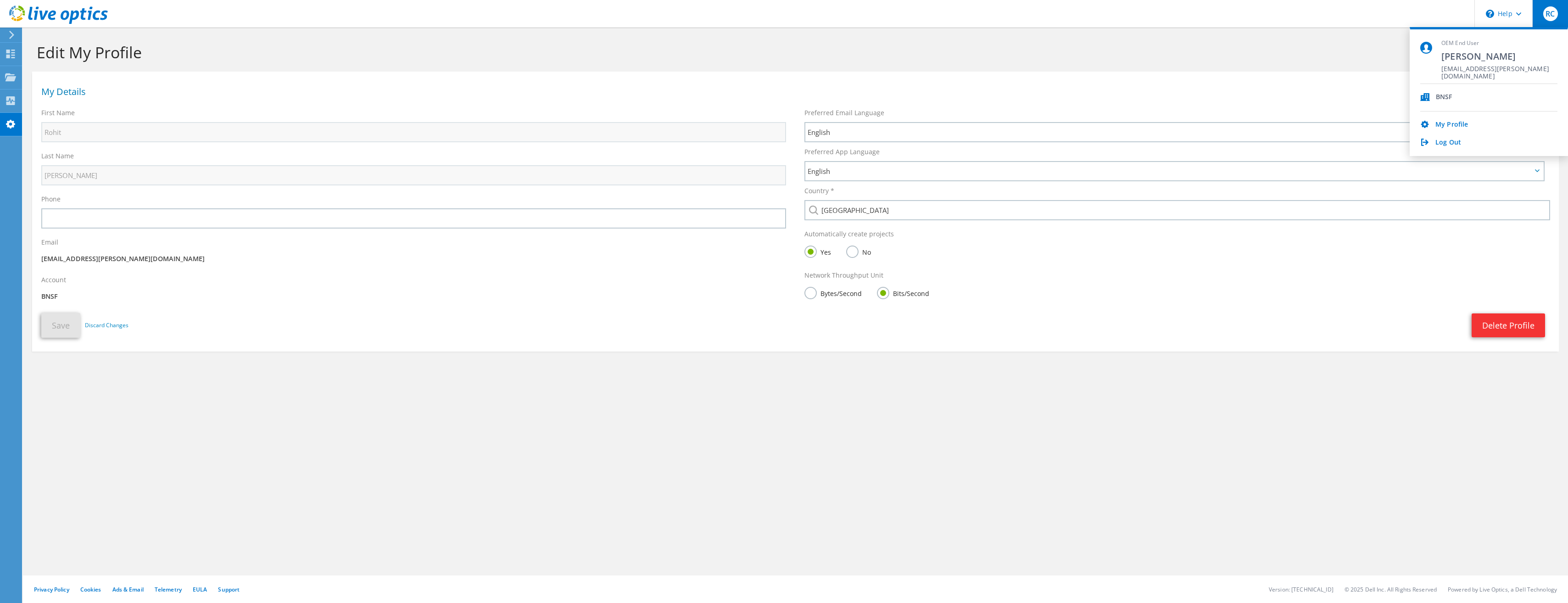
click at [1423, 48] on icon at bounding box center [1425, 48] width 12 height 12
click at [1036, 27] on header "RC OEM End User Rohit Chirumamilla Rohit.Chirumamilla@BNSF.com BNSF My Profile …" at bounding box center [784, 14] width 1568 height 28
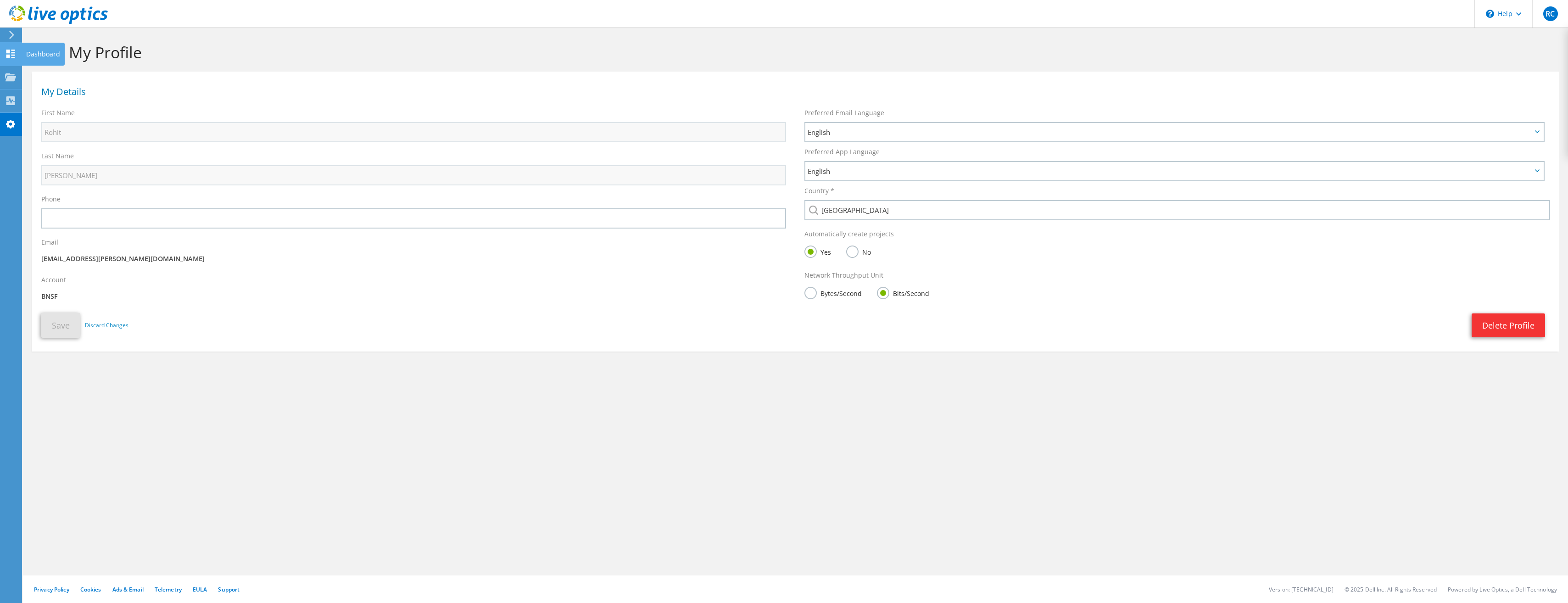
click at [6, 54] on icon at bounding box center [10, 54] width 11 height 9
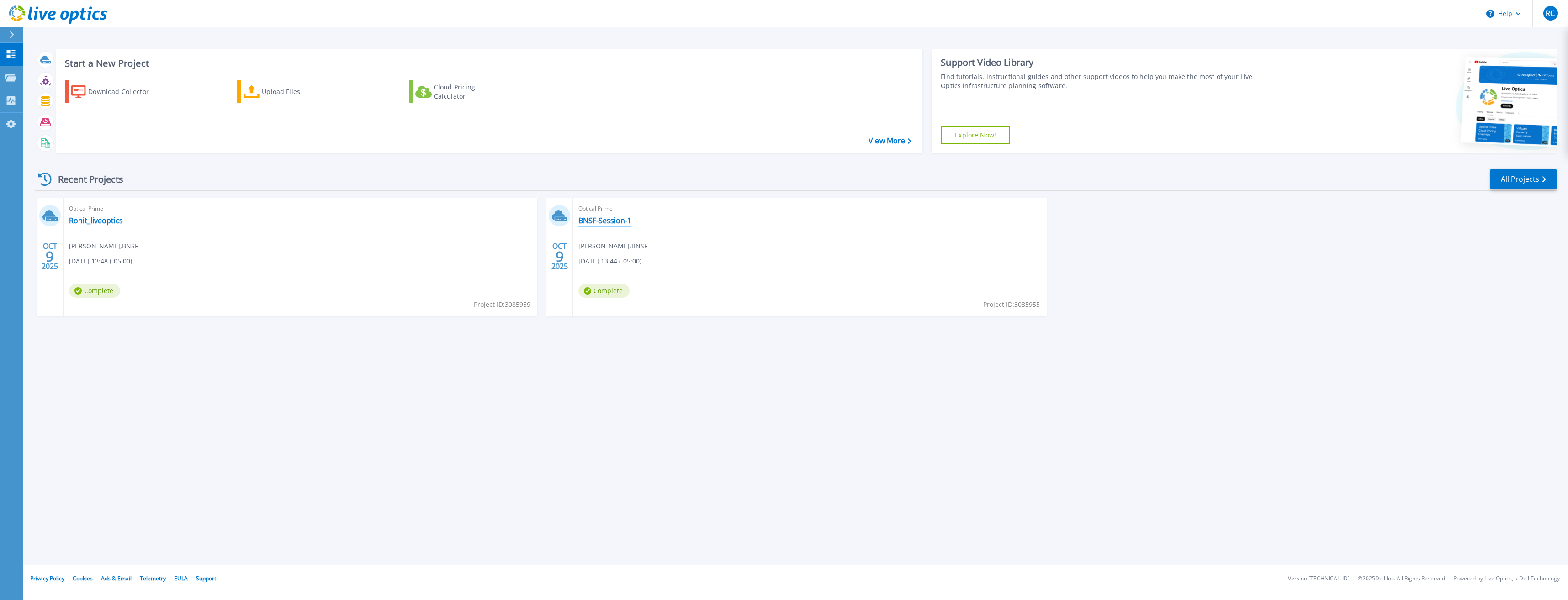
click at [605, 221] on link "BNSF-Session-1" at bounding box center [605, 220] width 53 height 9
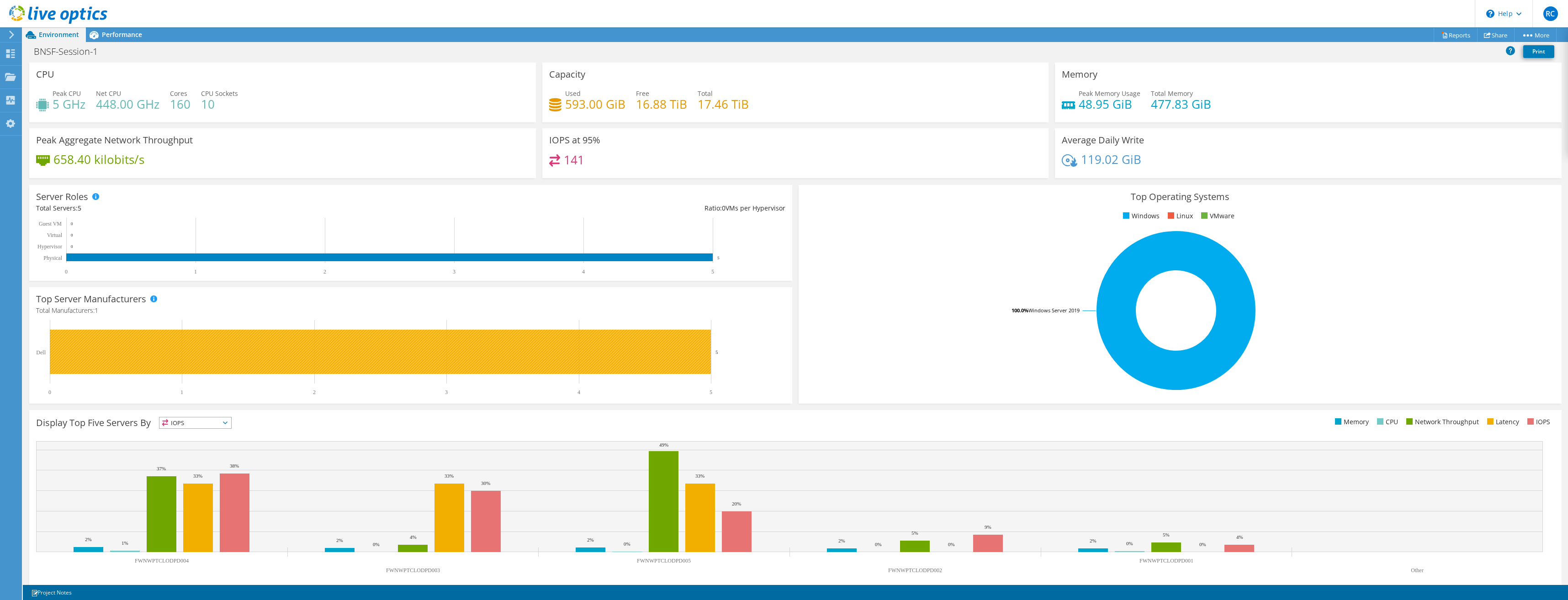
click at [117, 357] on rect at bounding box center [380, 352] width 661 height 44
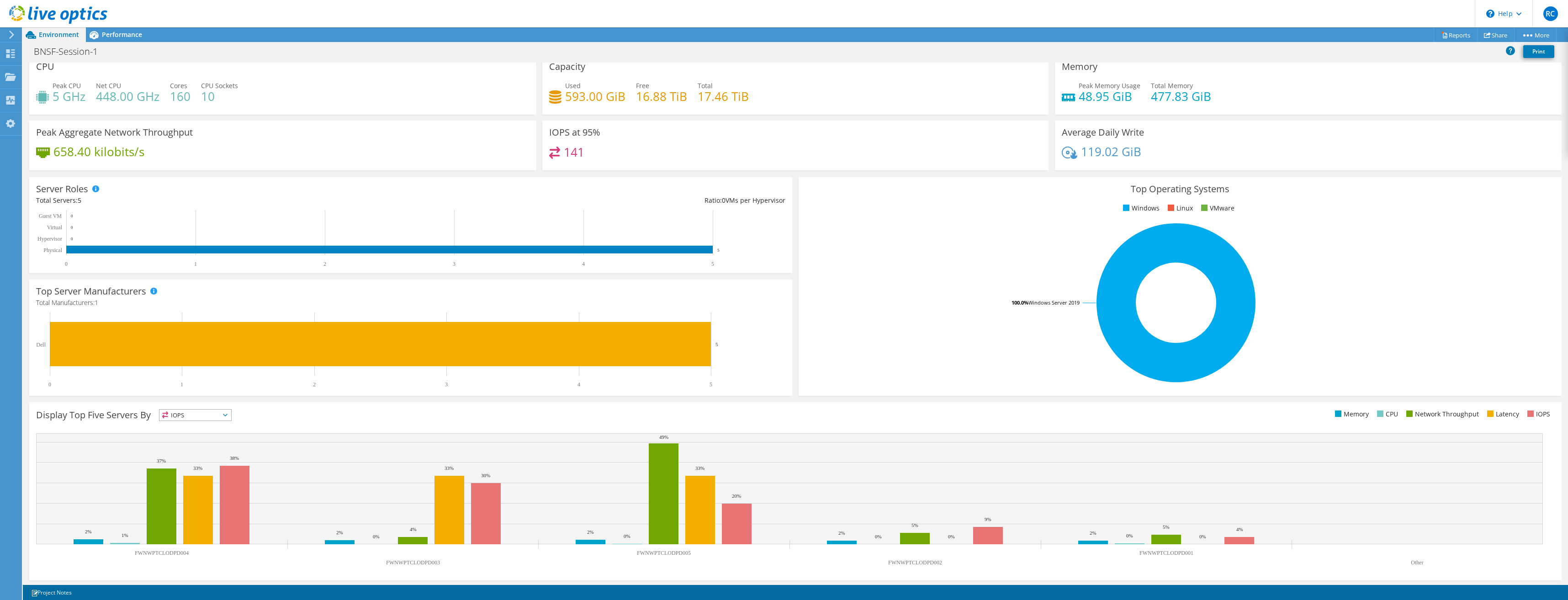
scroll to position [10, 0]
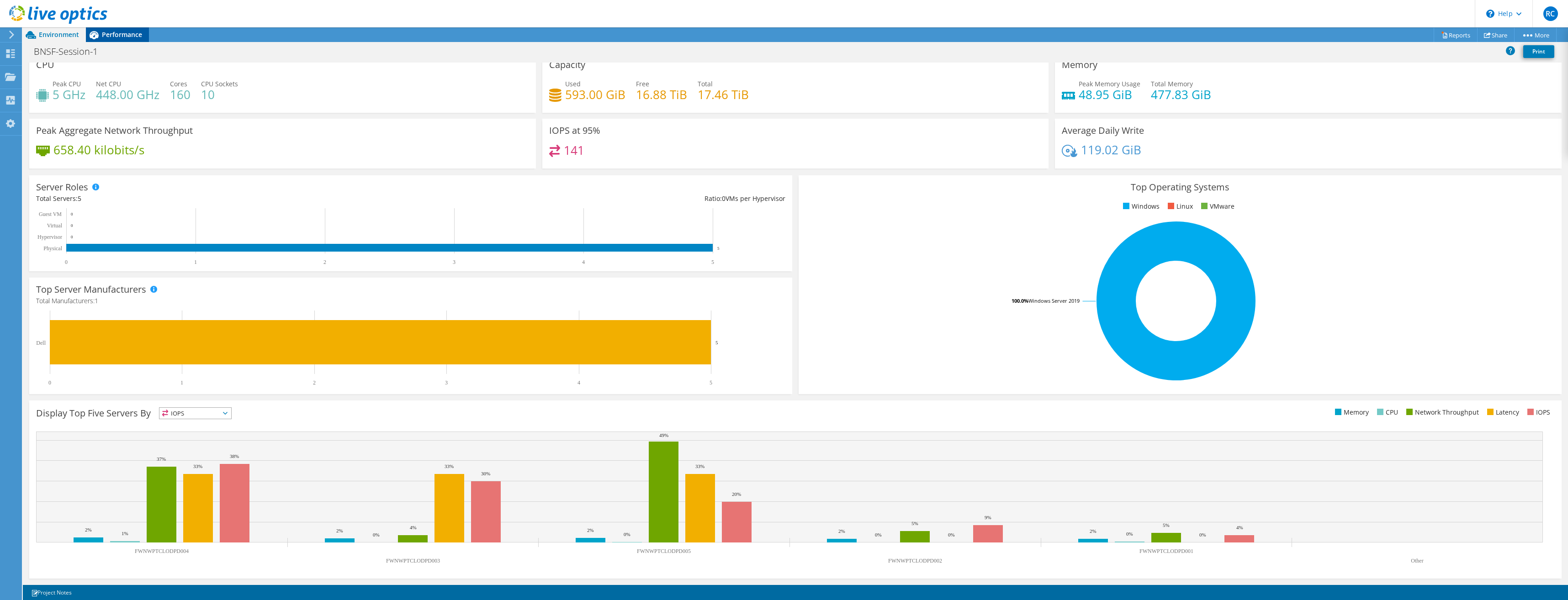
click at [133, 36] on span "Performance" at bounding box center [122, 34] width 40 height 9
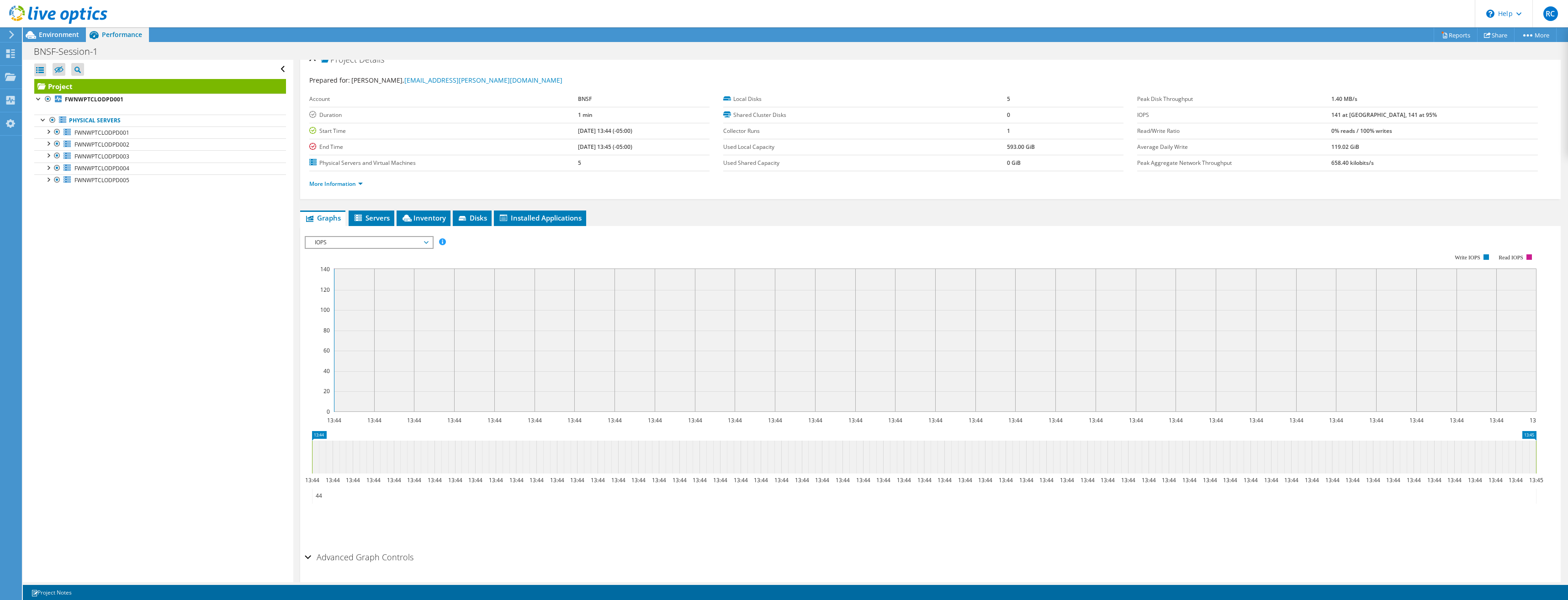
scroll to position [0, 0]
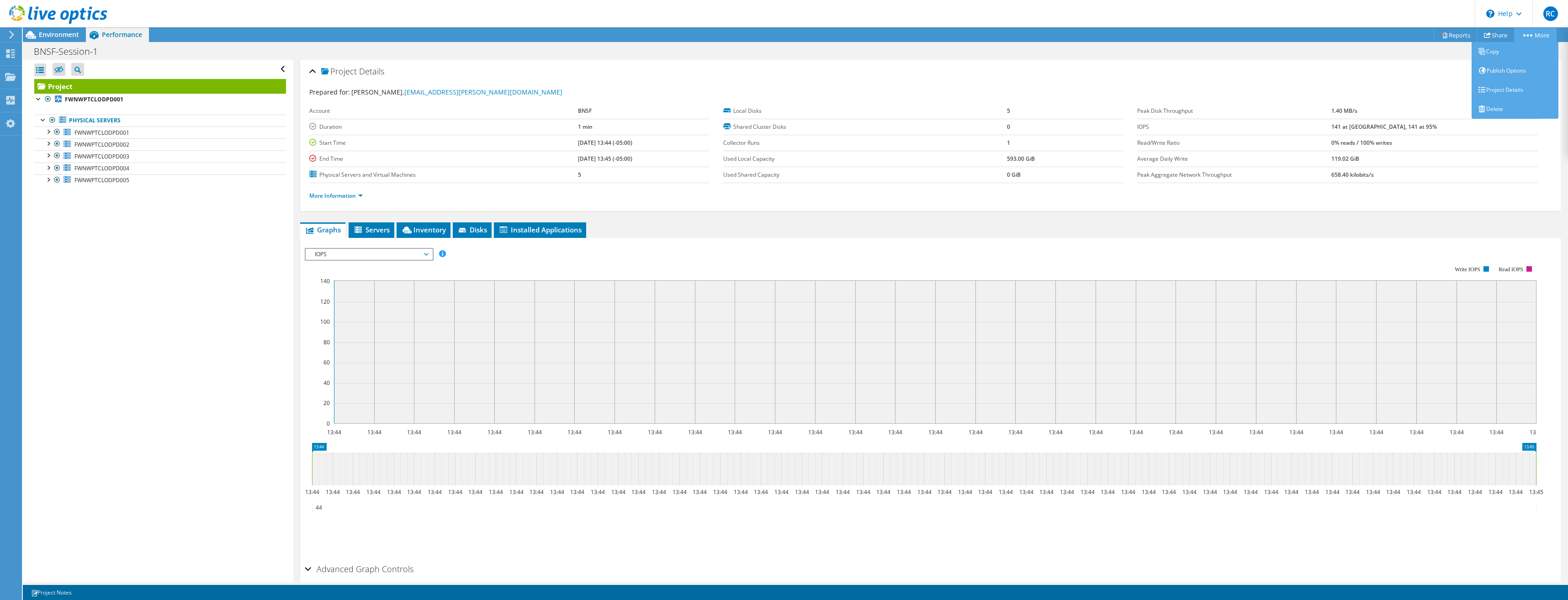
click at [1535, 36] on link "More" at bounding box center [1535, 34] width 42 height 14
click at [1491, 85] on link "Project Details" at bounding box center [1515, 90] width 87 height 19
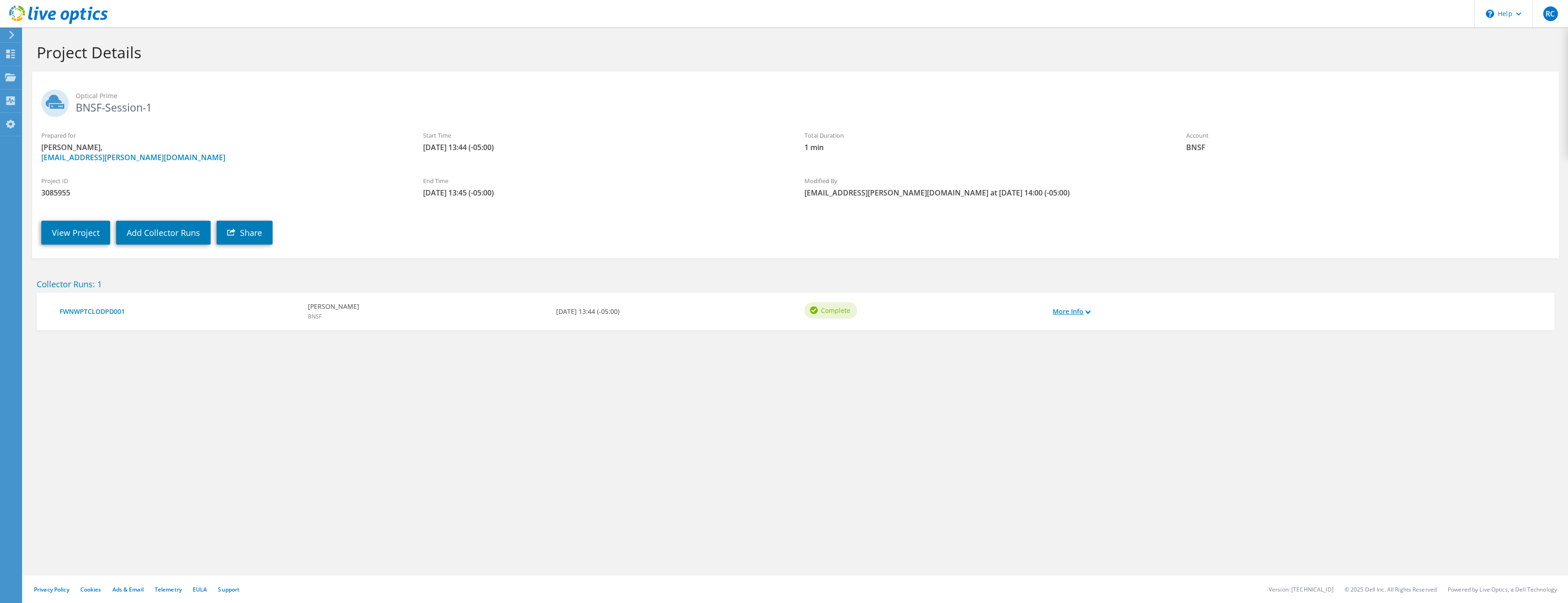
click at [1087, 312] on link "More Info" at bounding box center [1071, 312] width 38 height 10
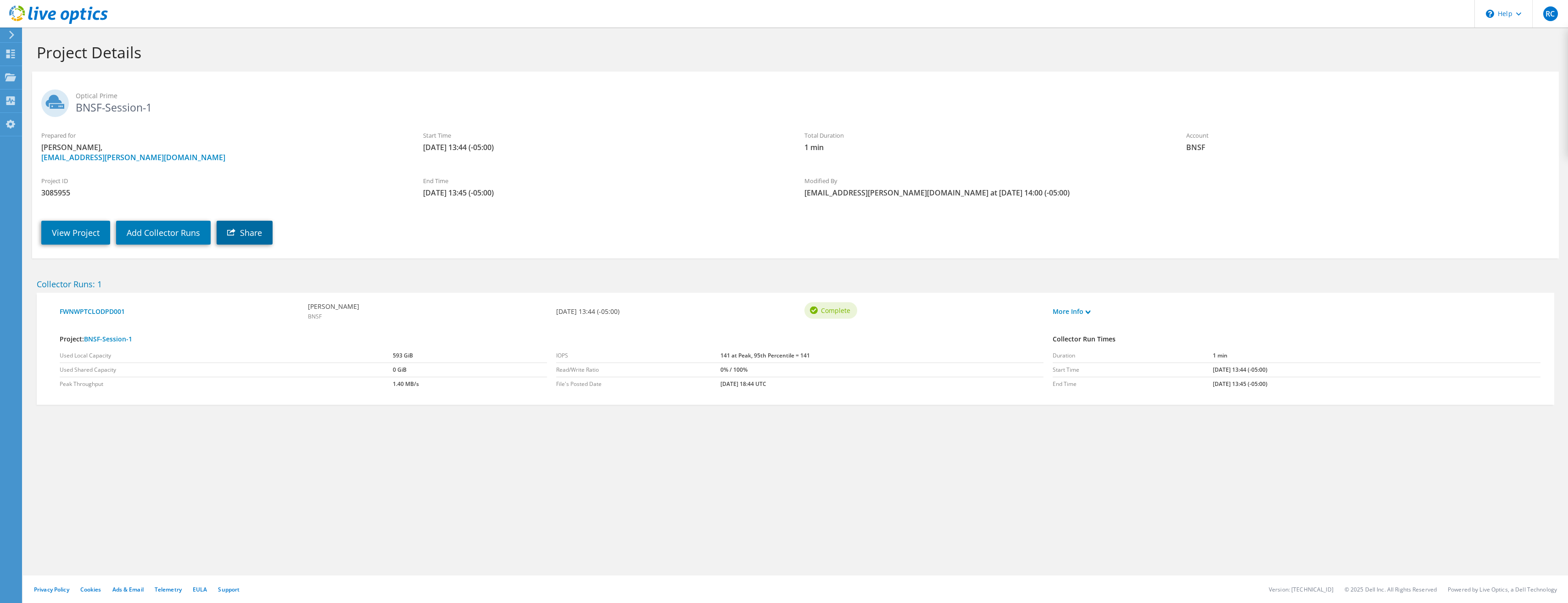
click at [244, 231] on link "Share" at bounding box center [244, 233] width 56 height 24
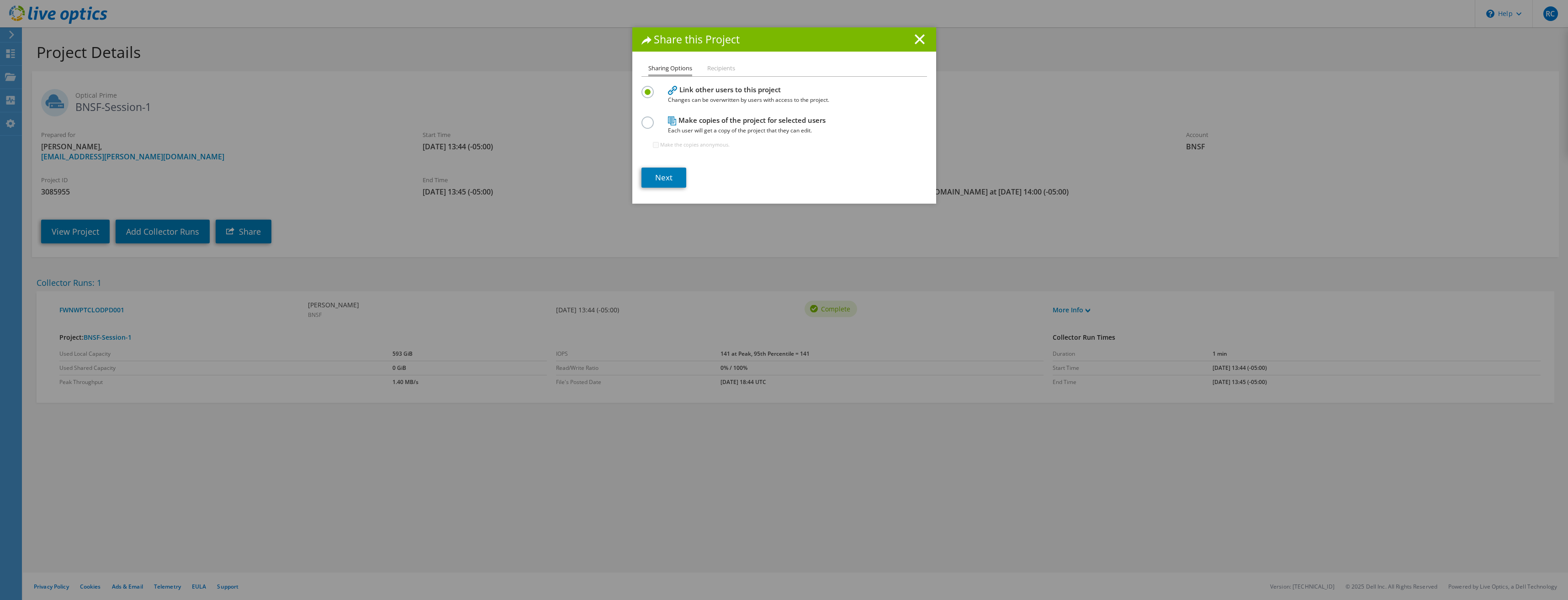
click at [719, 70] on li "Recipients" at bounding box center [721, 69] width 28 height 12
click at [659, 181] on link "Next" at bounding box center [664, 177] width 45 height 20
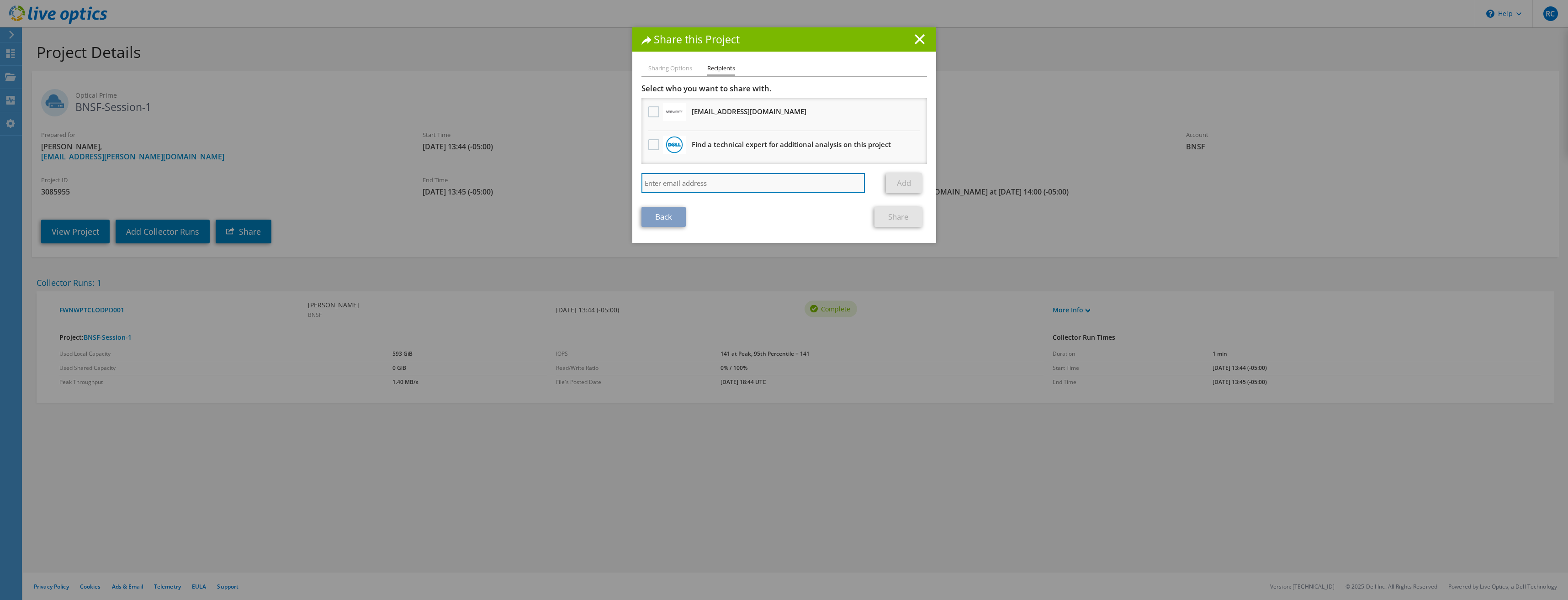
click at [671, 186] on input "search" at bounding box center [753, 183] width 224 height 20
click at [734, 180] on input "search" at bounding box center [753, 183] width 224 height 20
paste input "[PERSON_NAME][EMAIL_ADDRESS][PERSON_NAME][DOMAIN_NAME]"
type input "[PERSON_NAME][EMAIL_ADDRESS][PERSON_NAME][DOMAIN_NAME]"
click at [893, 189] on link "Add" at bounding box center [904, 183] width 36 height 20
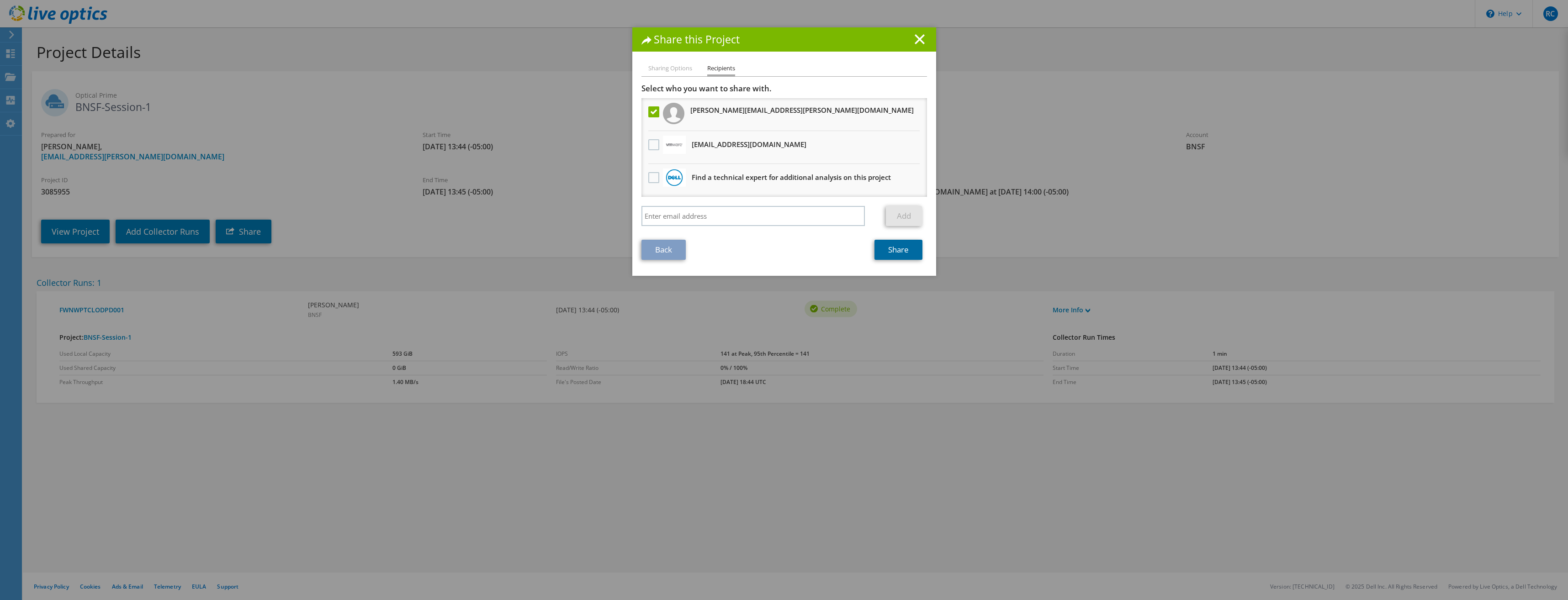
click at [896, 255] on link "Share" at bounding box center [898, 249] width 48 height 20
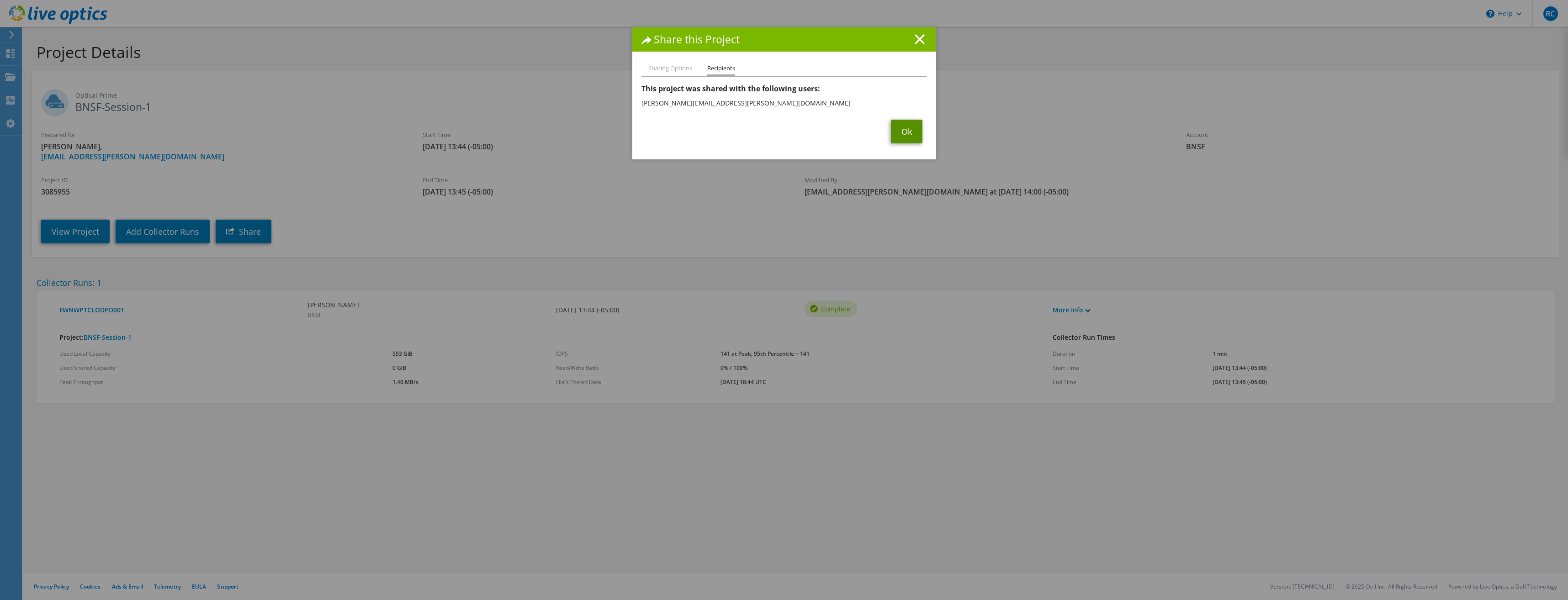
click at [900, 130] on link "Ok" at bounding box center [906, 131] width 31 height 24
